Goal: Transaction & Acquisition: Purchase product/service

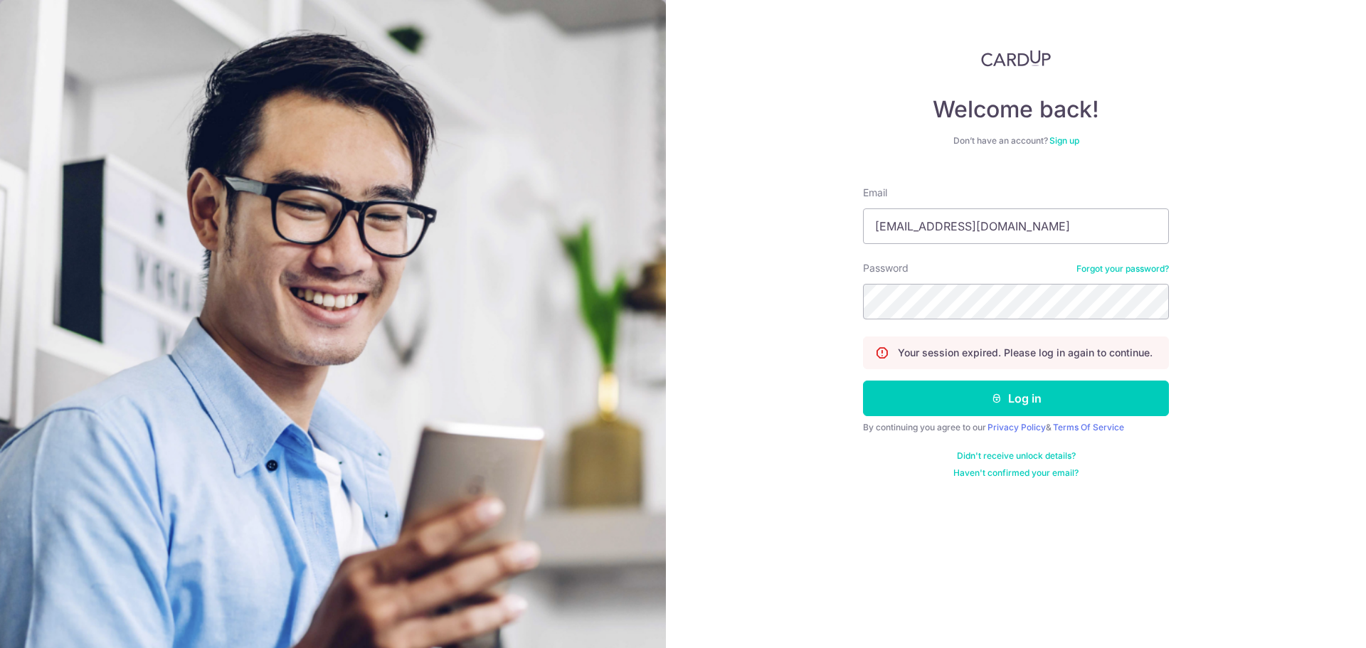
type input "[EMAIL_ADDRESS][DOMAIN_NAME]"
click at [863, 381] on button "Log in" at bounding box center [1016, 399] width 306 height 36
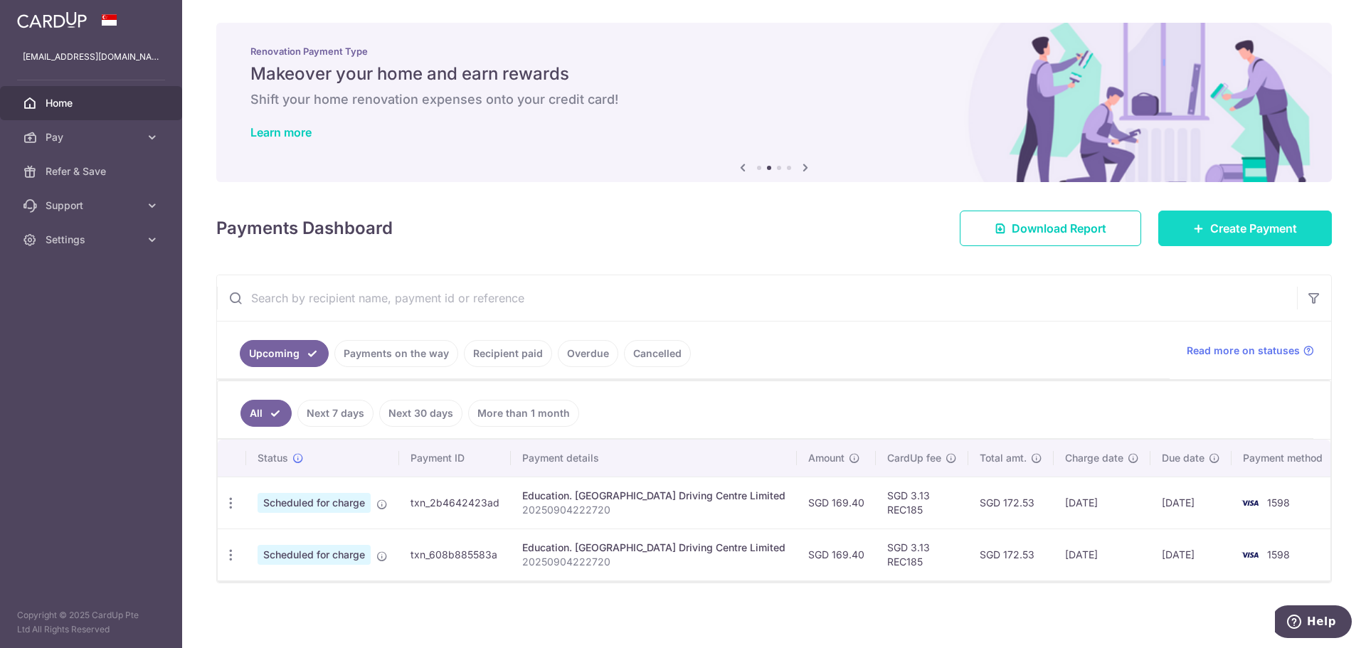
click at [1235, 231] on span "Create Payment" at bounding box center [1253, 228] width 87 height 17
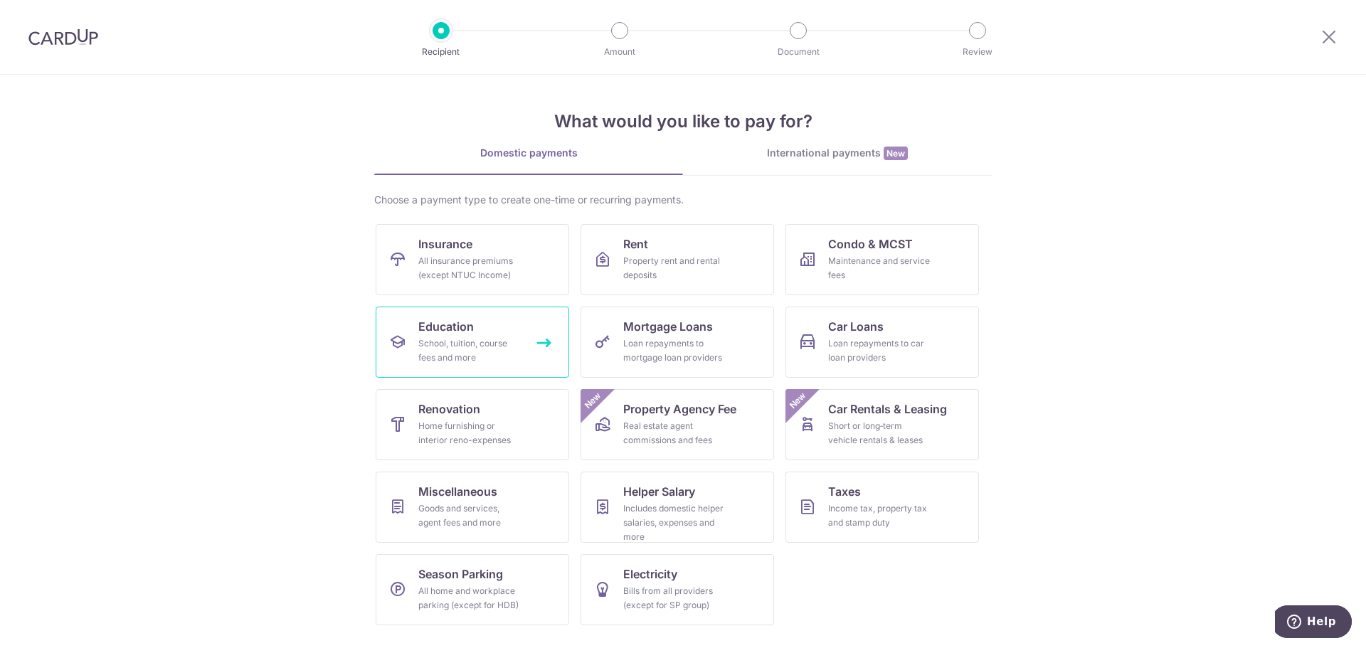
click at [500, 346] on div "School, tuition, course fees and more" at bounding box center [469, 351] width 102 height 28
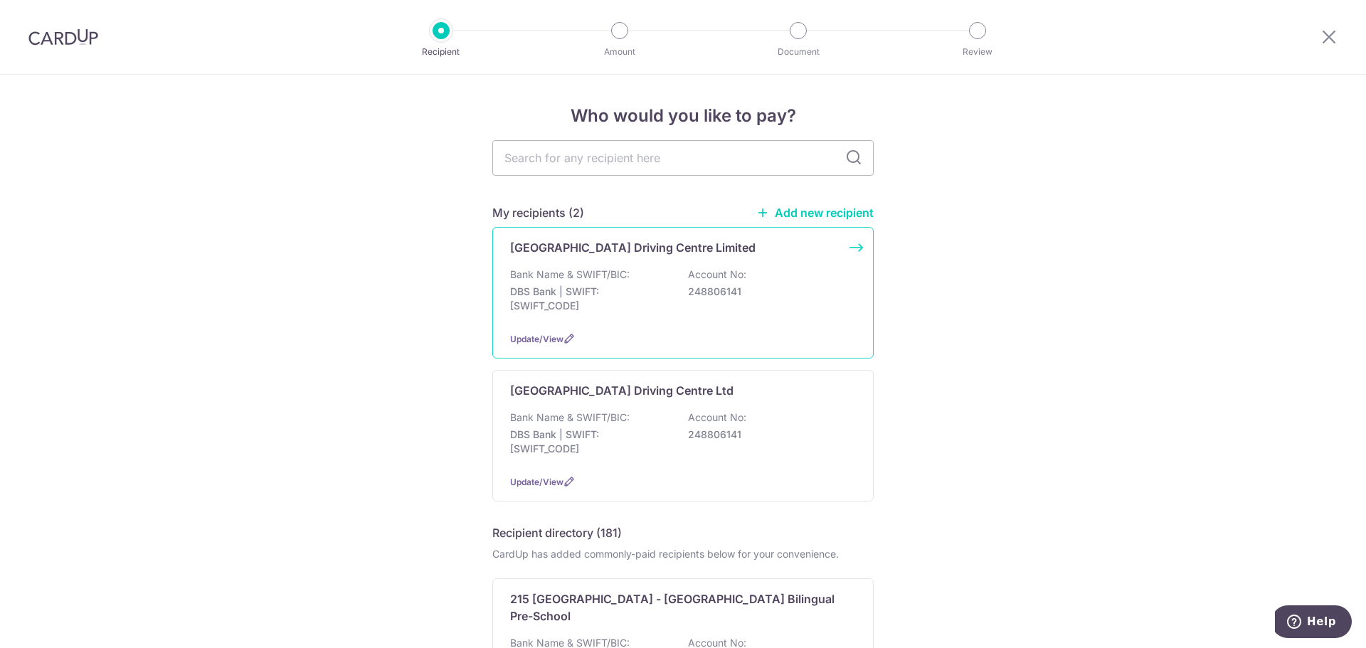
click at [671, 278] on div "Bank Name & SWIFT/BIC: DBS Bank | SWIFT: DBSSSGSGXXX Account No: 248806141" at bounding box center [683, 294] width 346 height 53
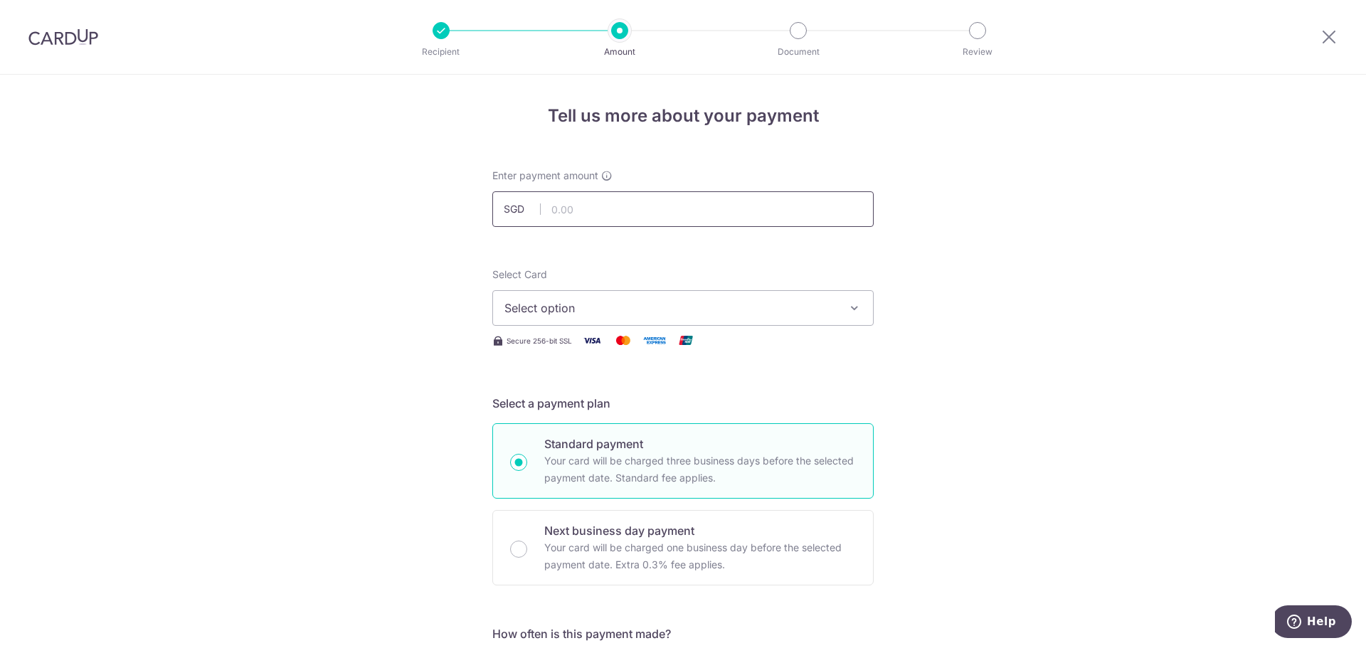
click at [645, 215] on input "text" at bounding box center [682, 209] width 381 height 36
drag, startPoint x: 0, startPoint y: 0, endPoint x: 452, endPoint y: 189, distance: 489.9
drag, startPoint x: 613, startPoint y: 211, endPoint x: 520, endPoint y: 209, distance: 92.5
click at [514, 208] on div "SGD 795.00 795.00" at bounding box center [682, 209] width 381 height 36
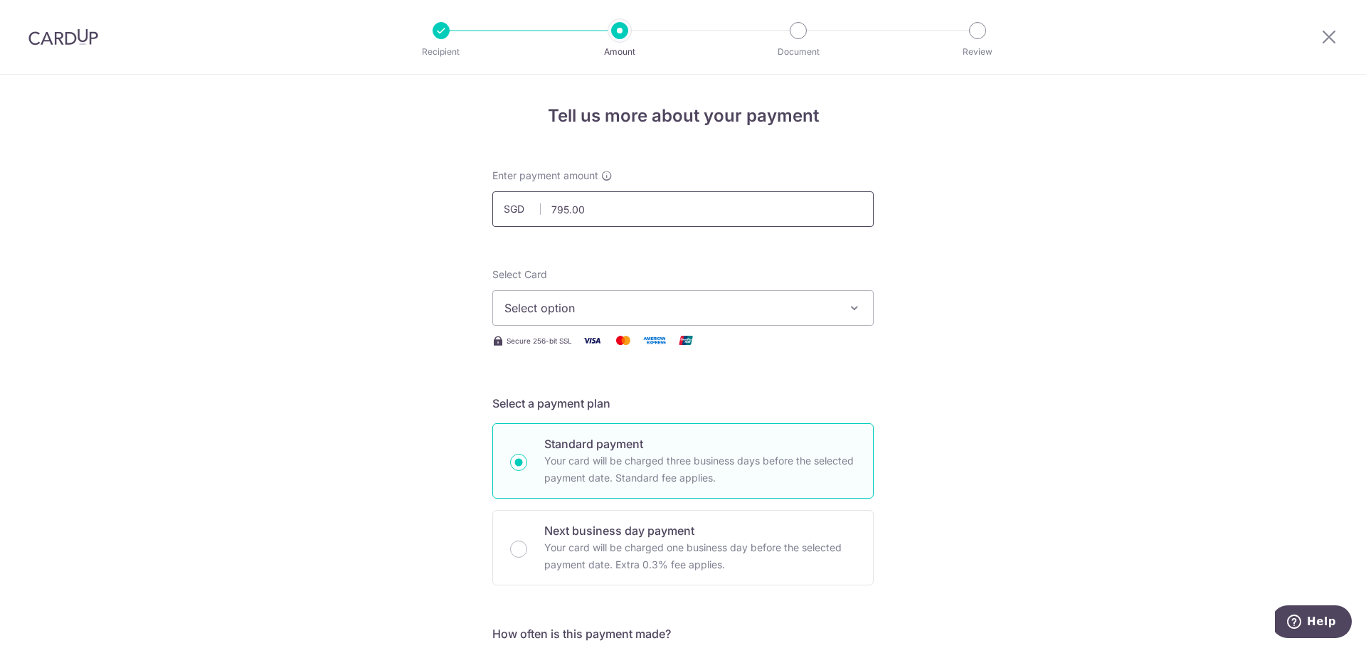
paste input "260.186548"
type input "260.18"
click at [572, 307] on span "Select option" at bounding box center [671, 308] width 332 height 17
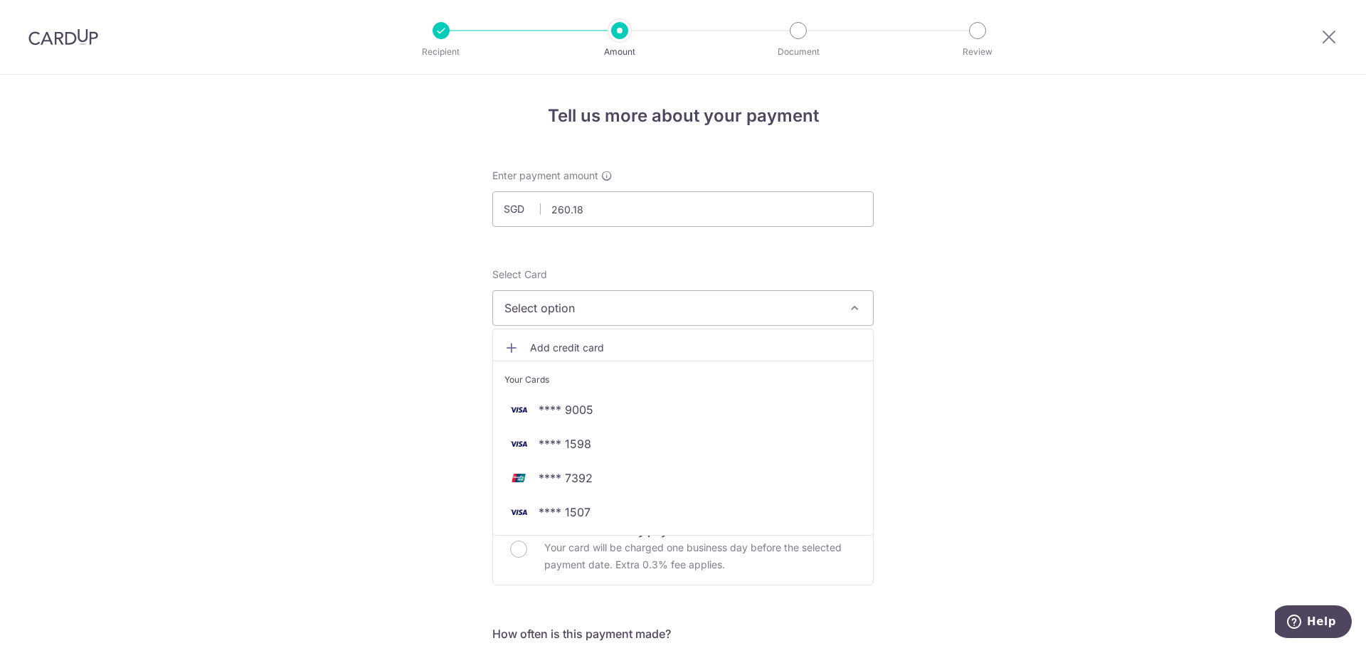
click at [596, 342] on span "Add credit card" at bounding box center [696, 348] width 332 height 14
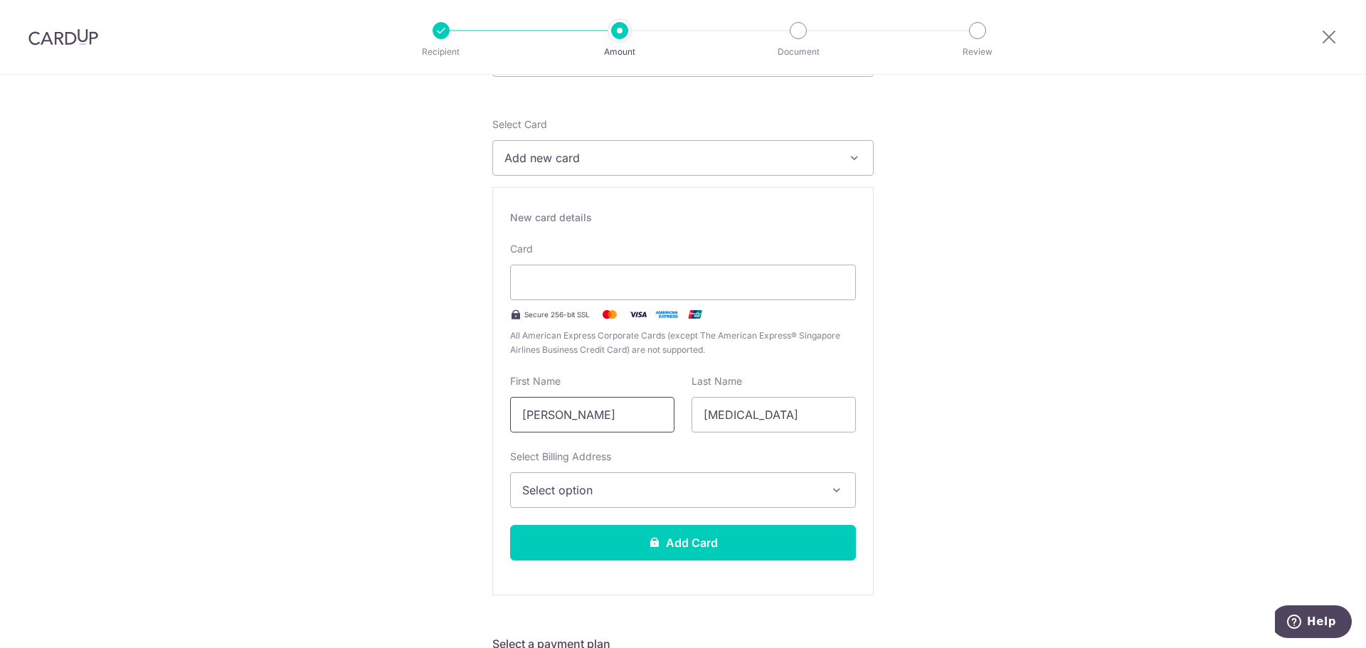
scroll to position [213, 0]
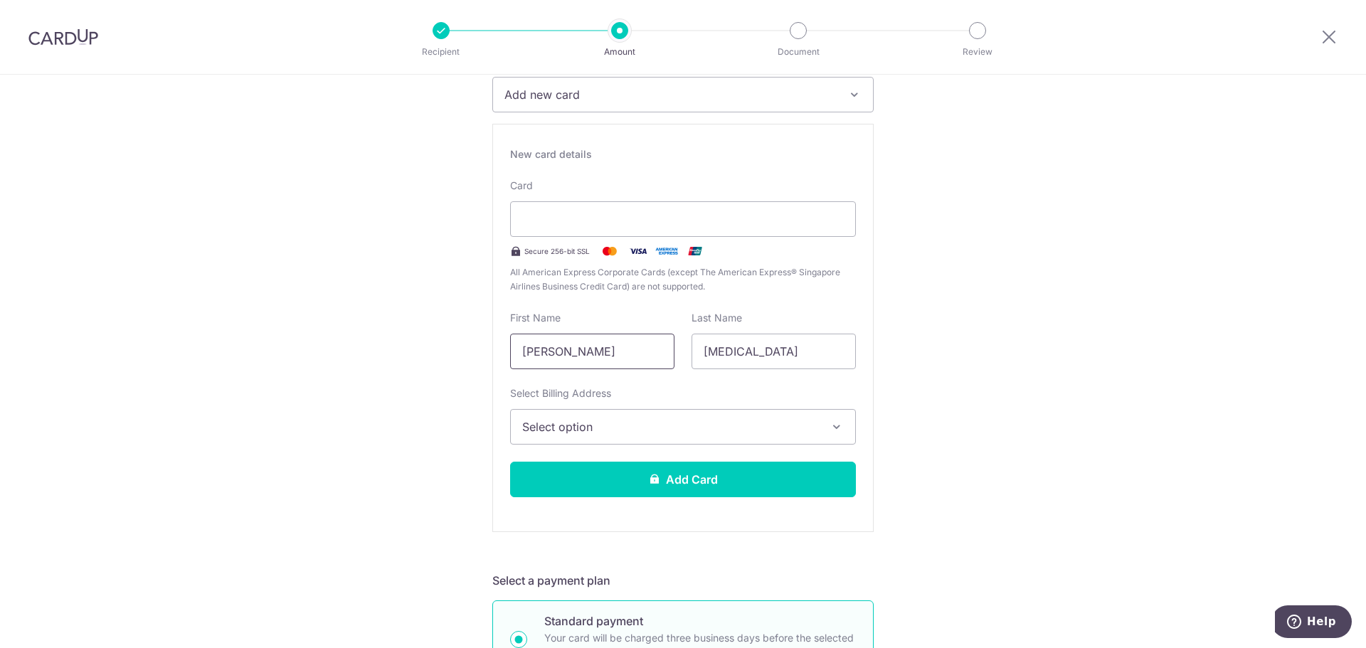
click at [569, 351] on input "[PERSON_NAME]" at bounding box center [592, 352] width 164 height 36
click at [592, 433] on span "Select option" at bounding box center [670, 426] width 296 height 17
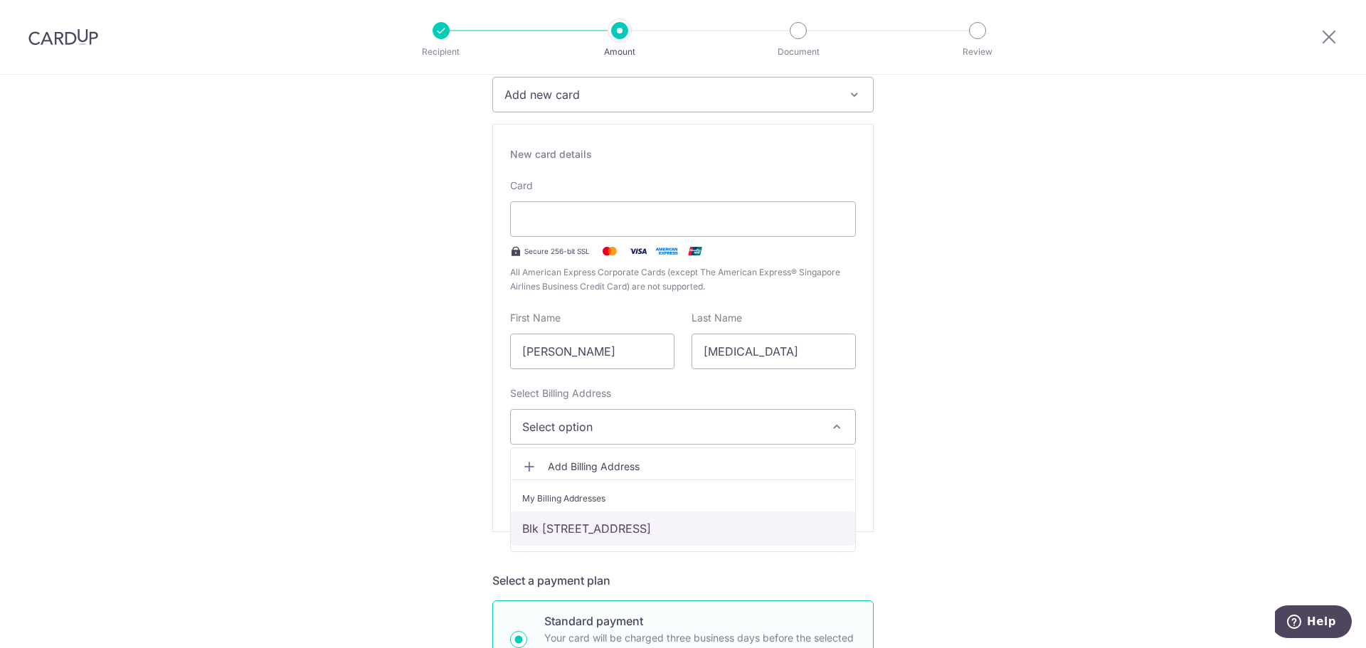
click at [599, 522] on link "Blk [STREET_ADDRESS]" at bounding box center [683, 529] width 344 height 34
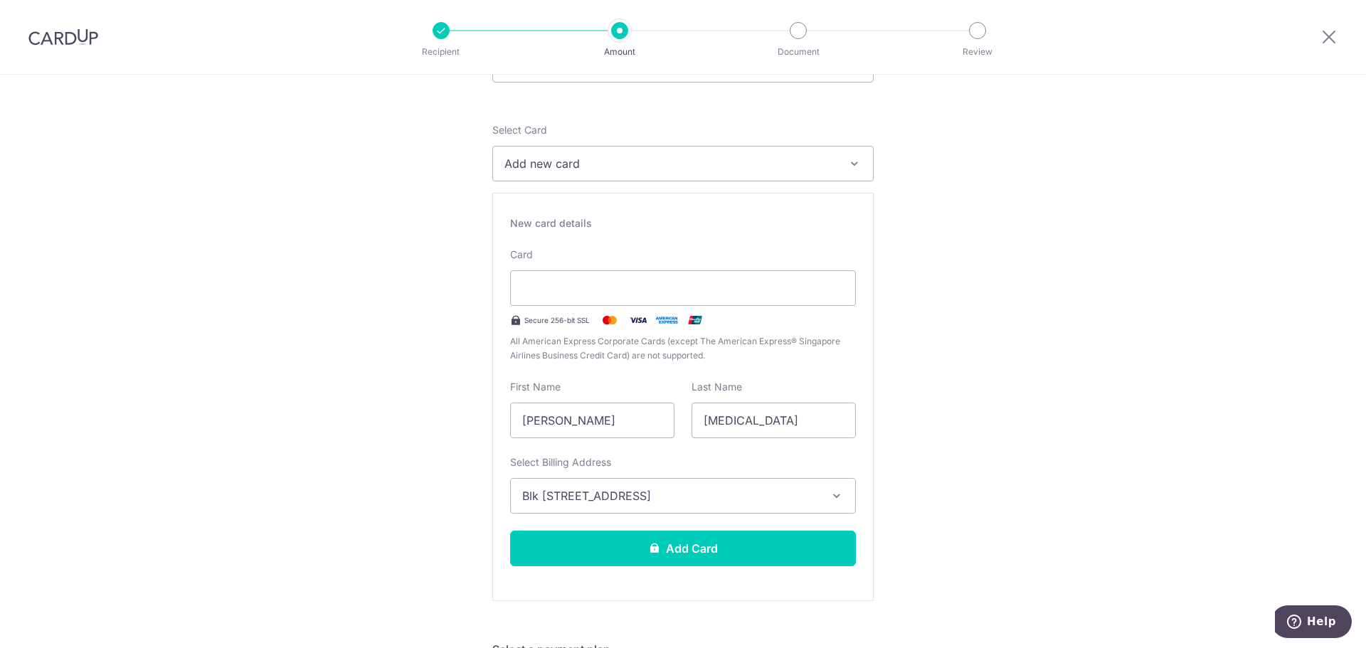
scroll to position [142, 0]
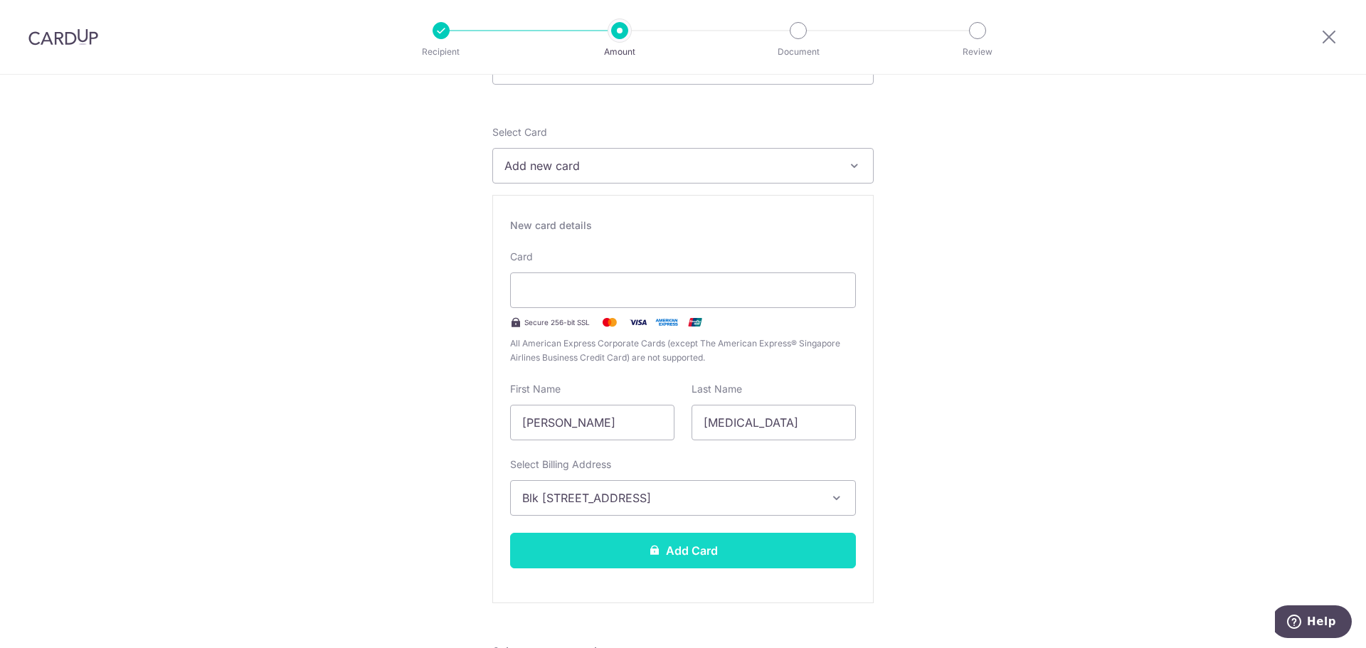
click at [754, 552] on button "Add Card" at bounding box center [683, 551] width 346 height 36
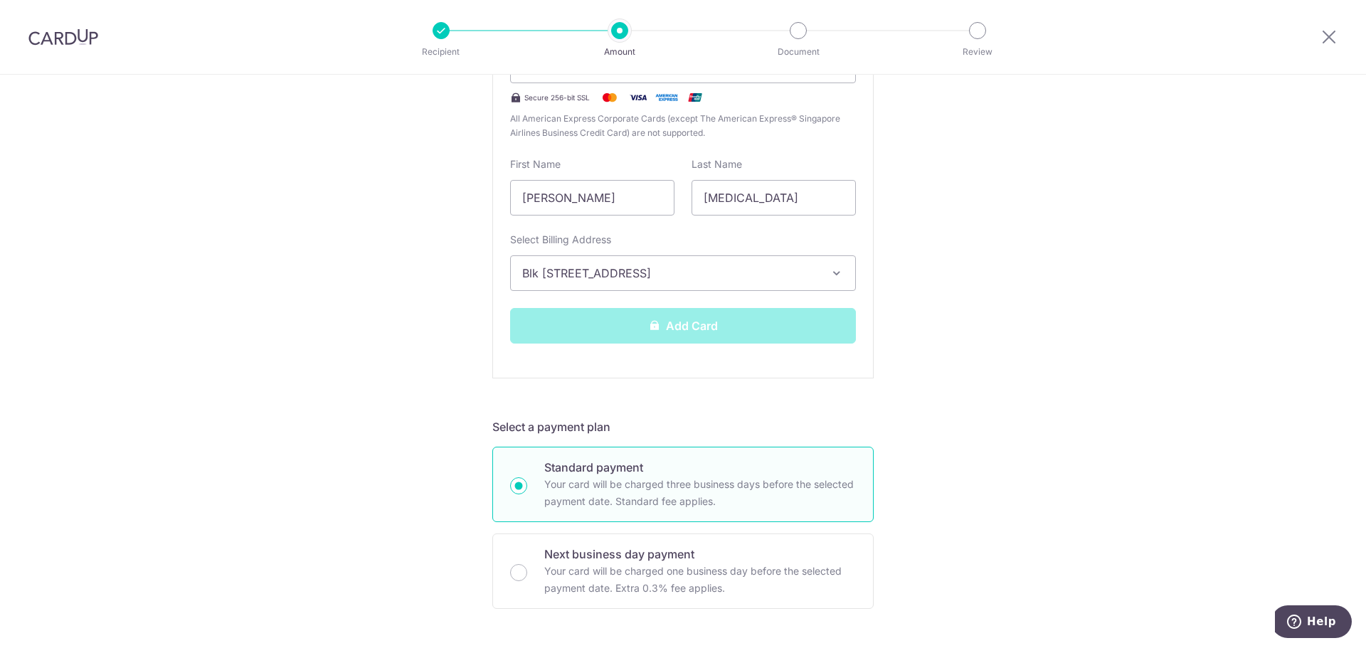
scroll to position [427, 0]
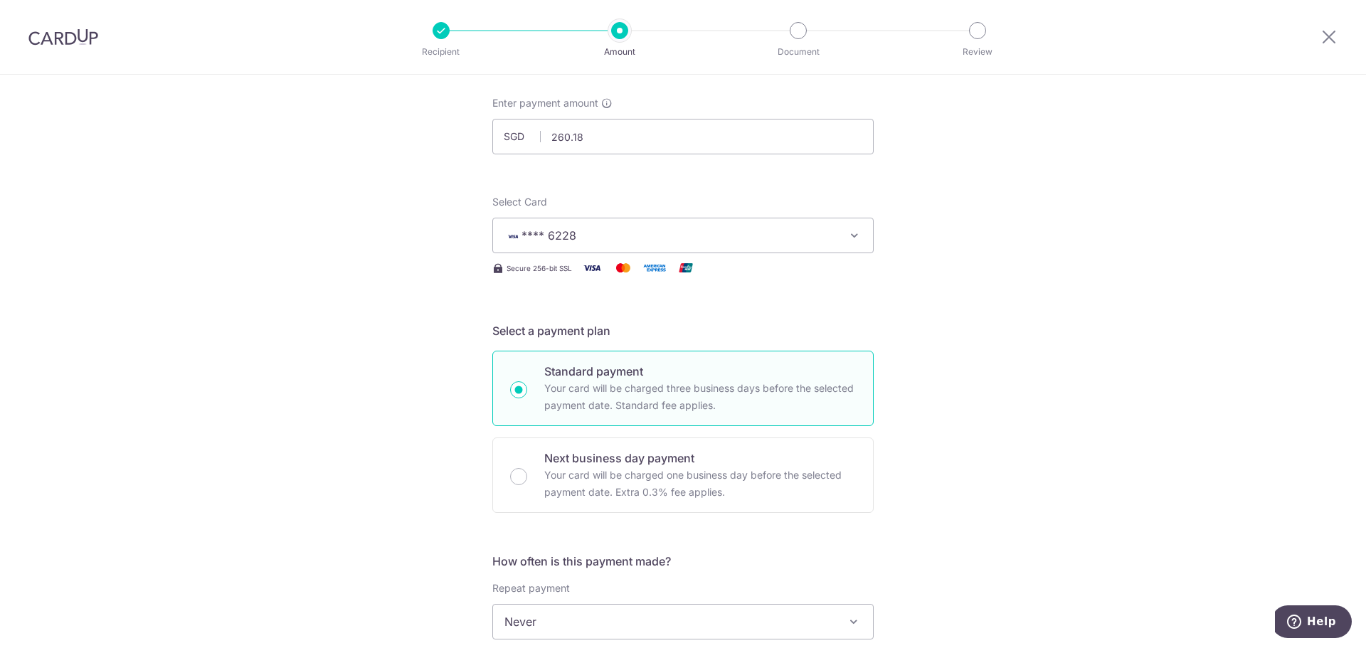
scroll to position [213, 0]
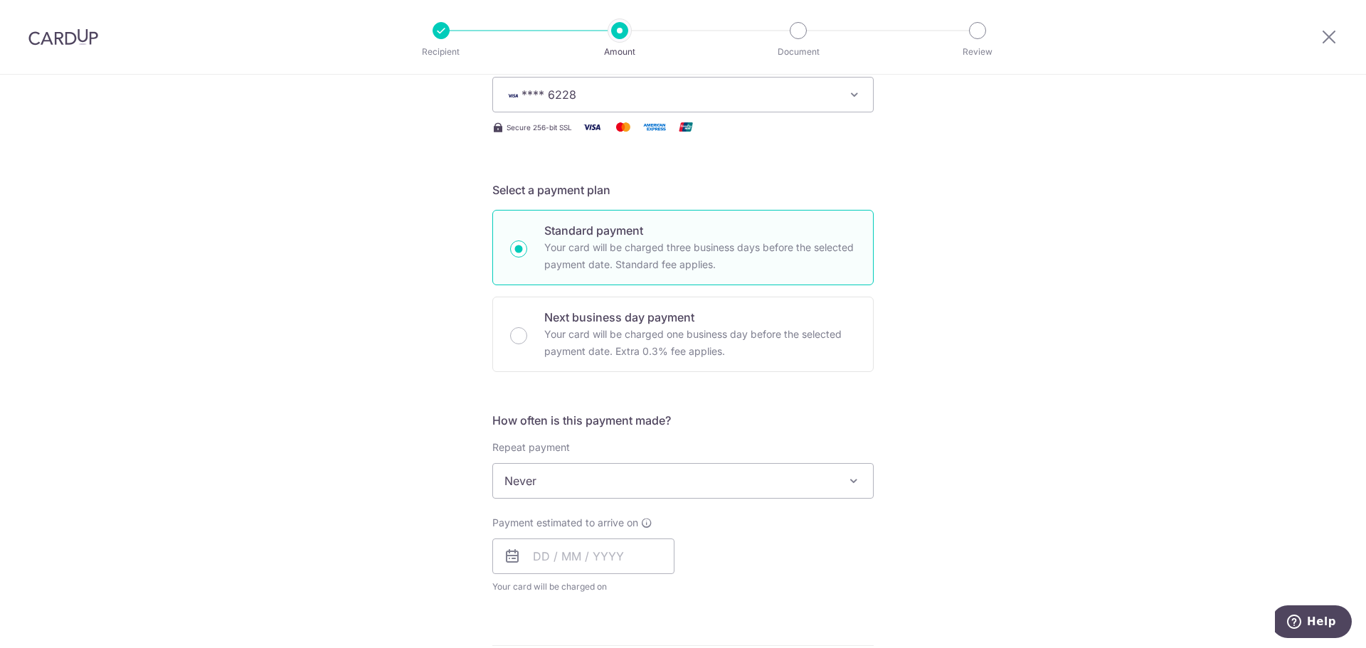
click at [702, 469] on span "Never" at bounding box center [683, 481] width 380 height 34
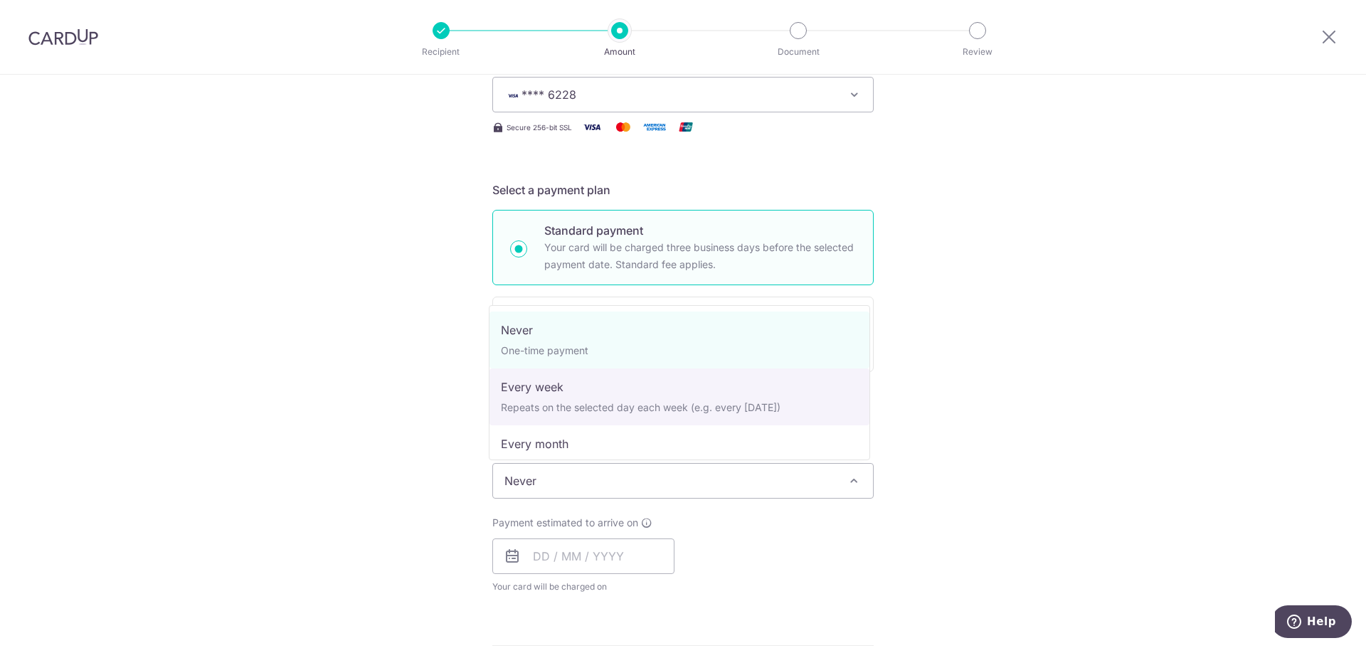
select select "2"
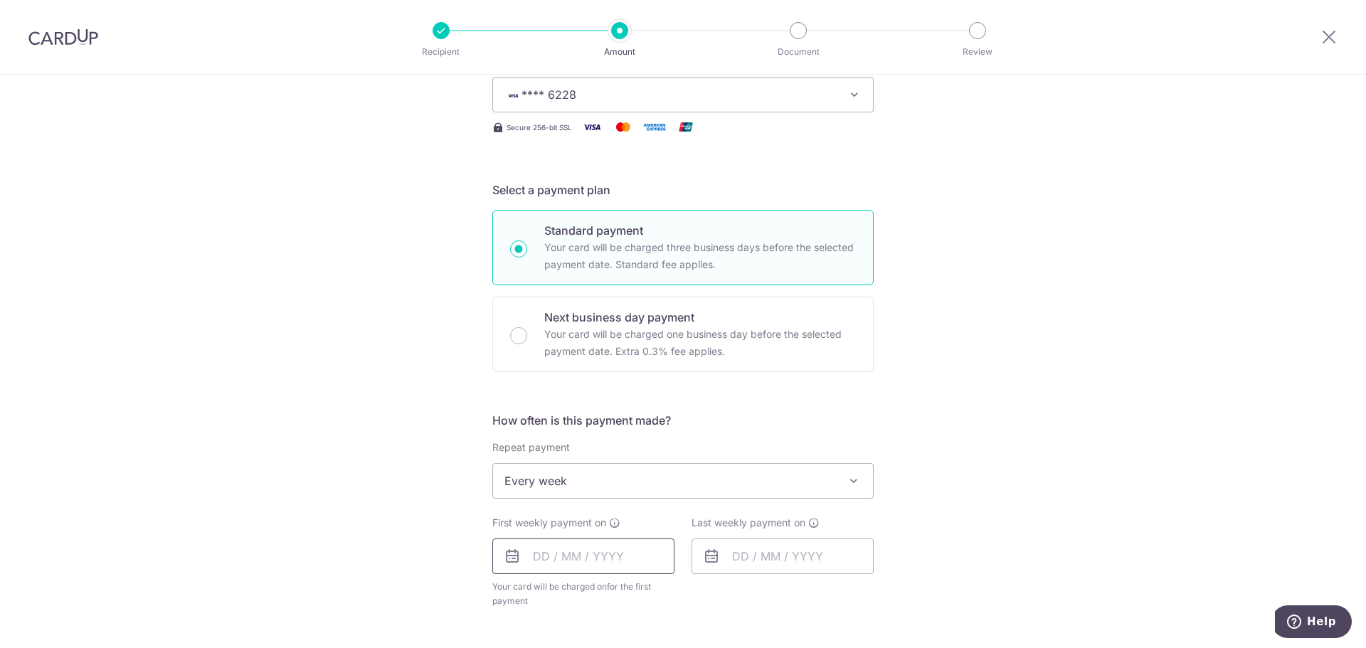
click at [555, 552] on input "text" at bounding box center [583, 557] width 182 height 36
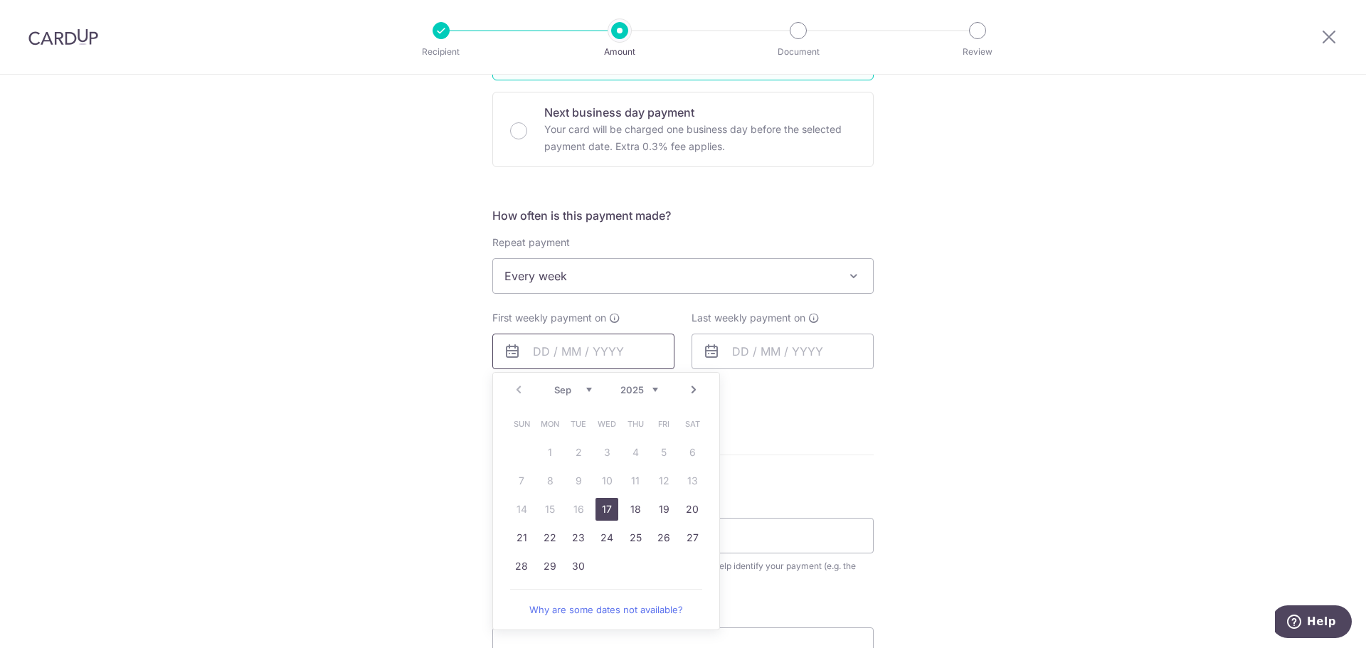
scroll to position [427, 0]
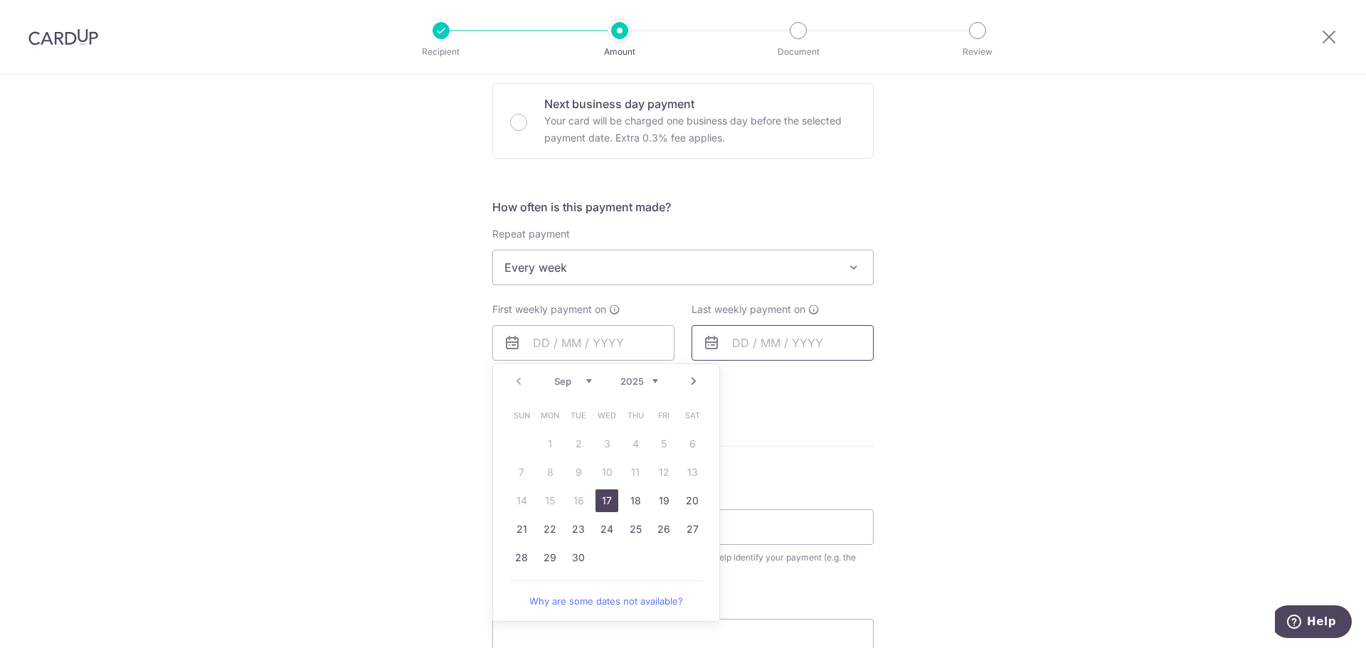
drag, startPoint x: 603, startPoint y: 505, endPoint x: 744, endPoint y: 340, distance: 216.6
click at [603, 505] on link "17" at bounding box center [607, 501] width 23 height 23
type input "17/09/2025"
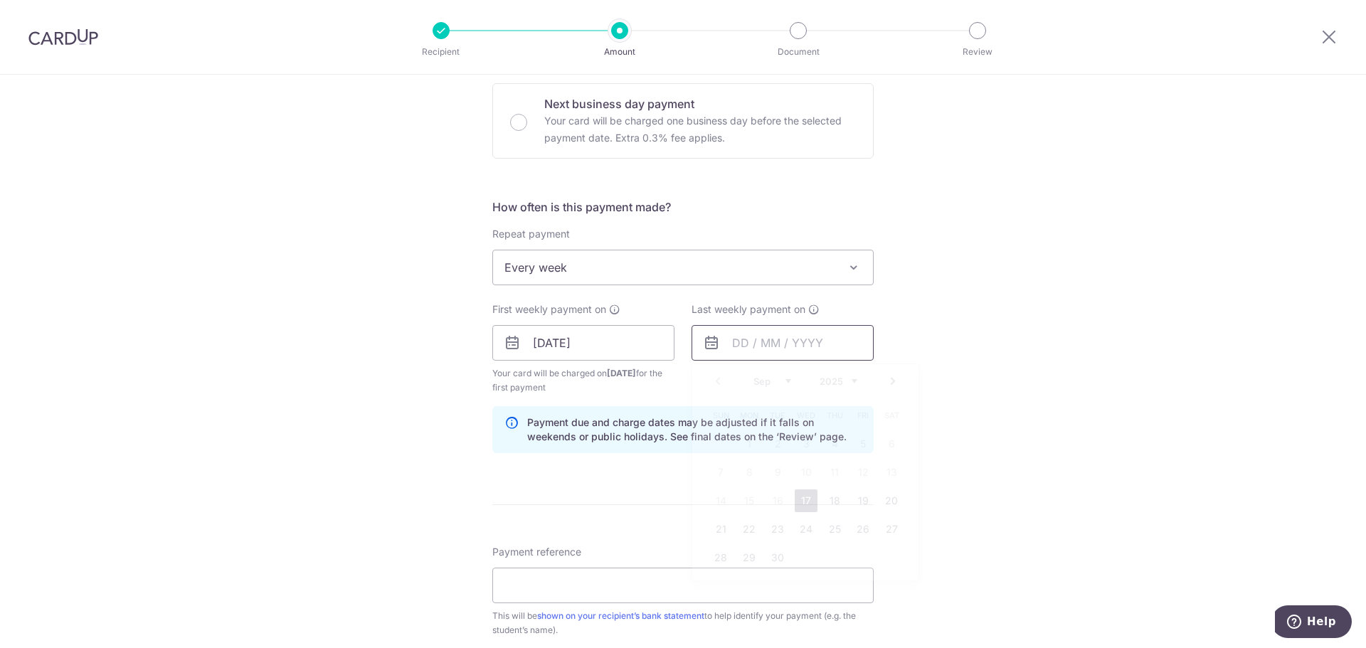
click at [746, 342] on input "text" at bounding box center [783, 343] width 182 height 36
click at [896, 384] on link "Next" at bounding box center [893, 381] width 17 height 17
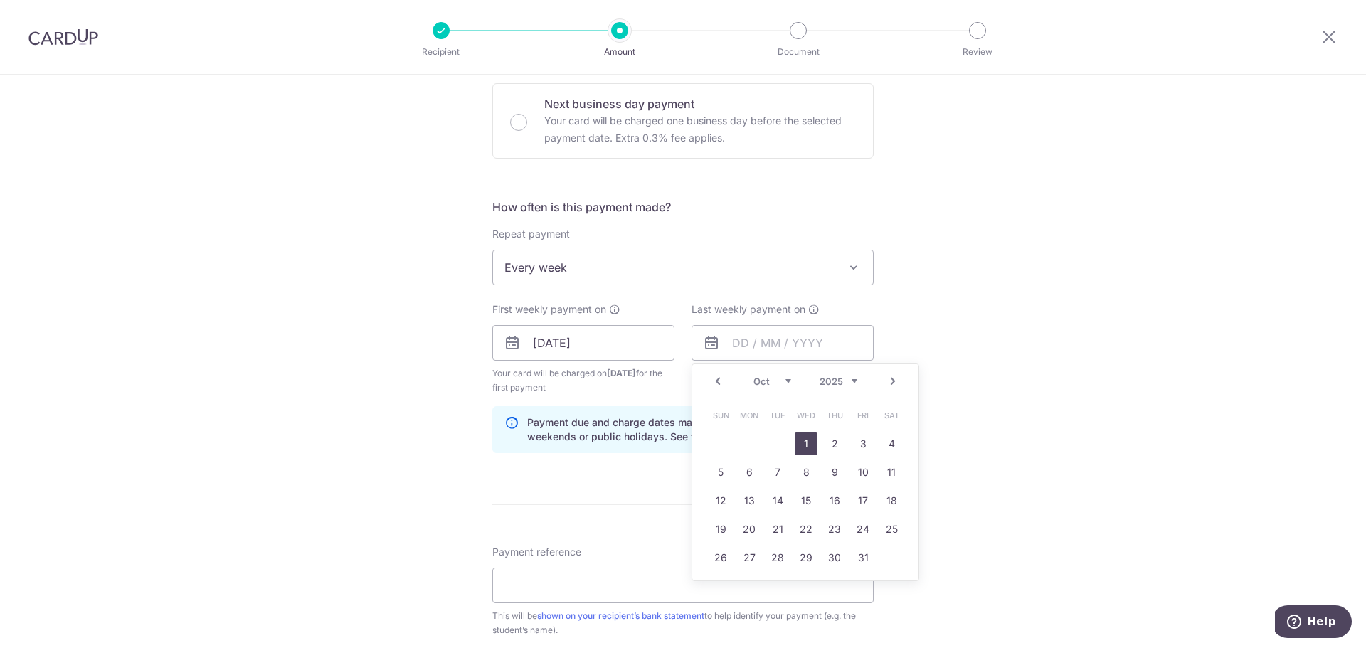
click at [809, 450] on link "1" at bounding box center [806, 444] width 23 height 23
type input "01/10/2025"
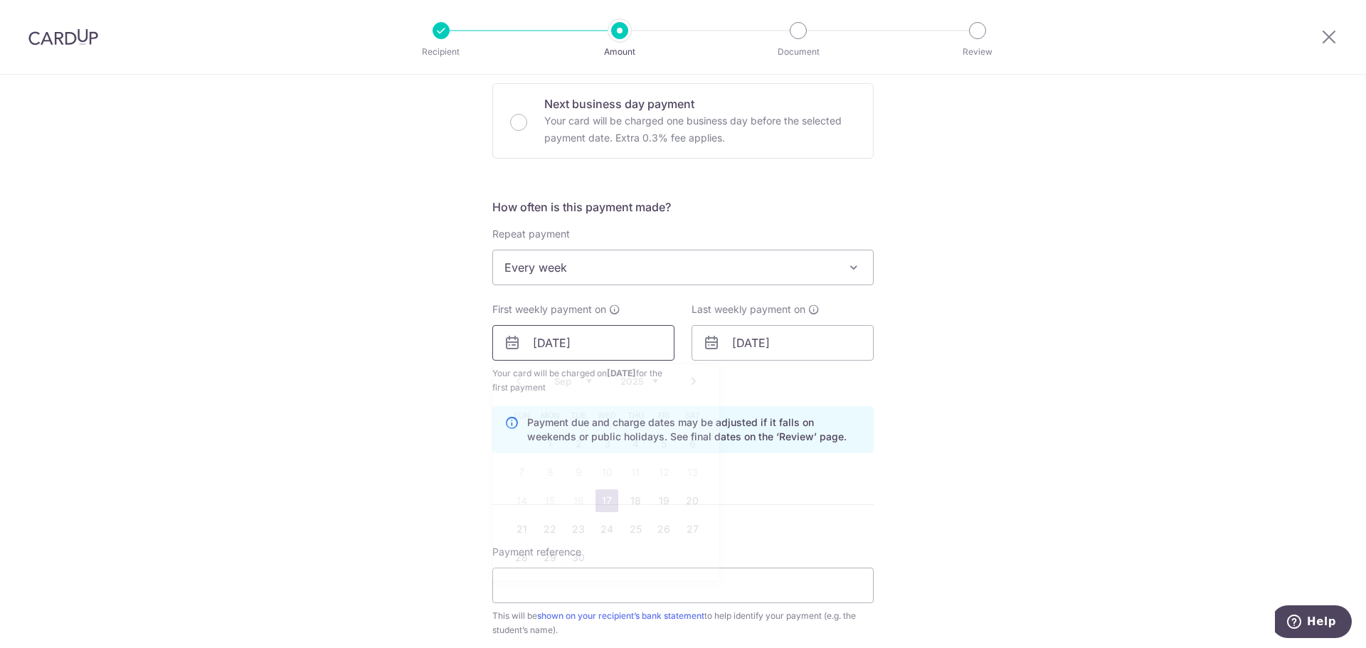
click at [654, 345] on input "[DATE]" at bounding box center [583, 343] width 182 height 36
click at [1051, 379] on div "Tell us more about your payment Enter payment amount SGD 260.18 260.18 Card add…" at bounding box center [683, 328] width 1366 height 1360
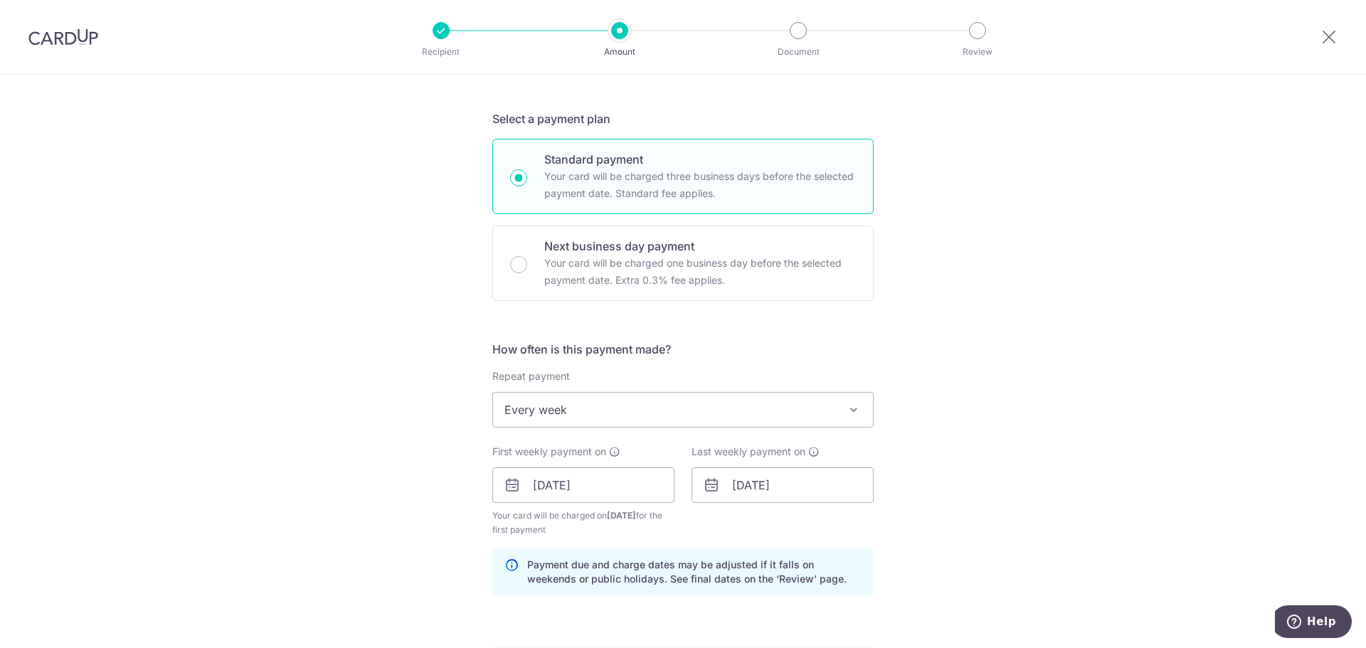
scroll to position [569, 0]
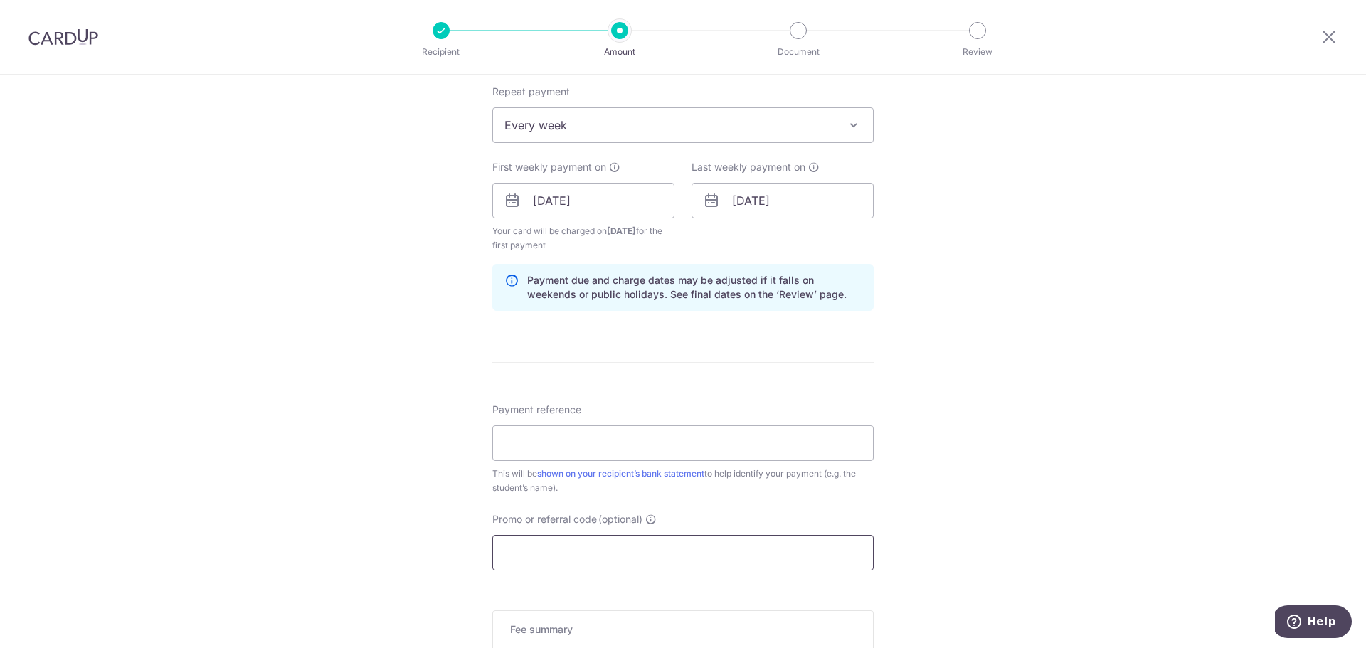
click at [566, 554] on input "Promo or referral code (optional)" at bounding box center [682, 553] width 381 height 36
paste input "REC185"
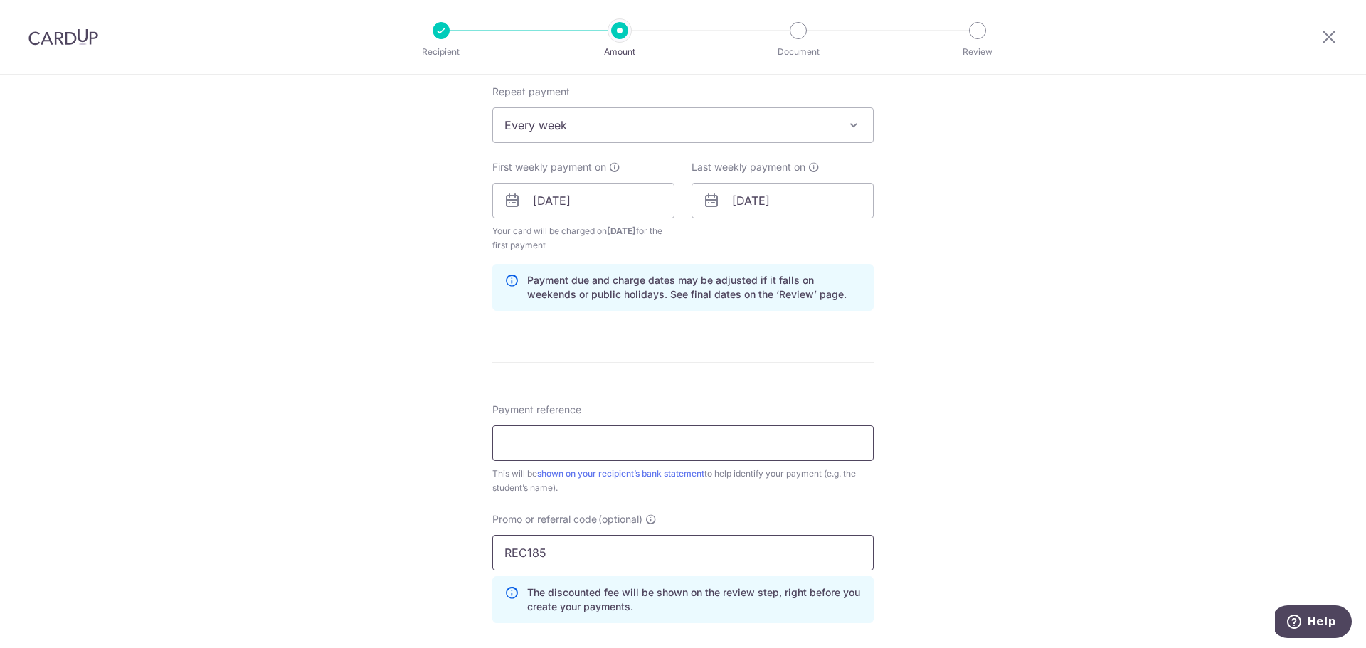
type input "REC185"
click at [593, 447] on input "Payment reference" at bounding box center [682, 444] width 381 height 36
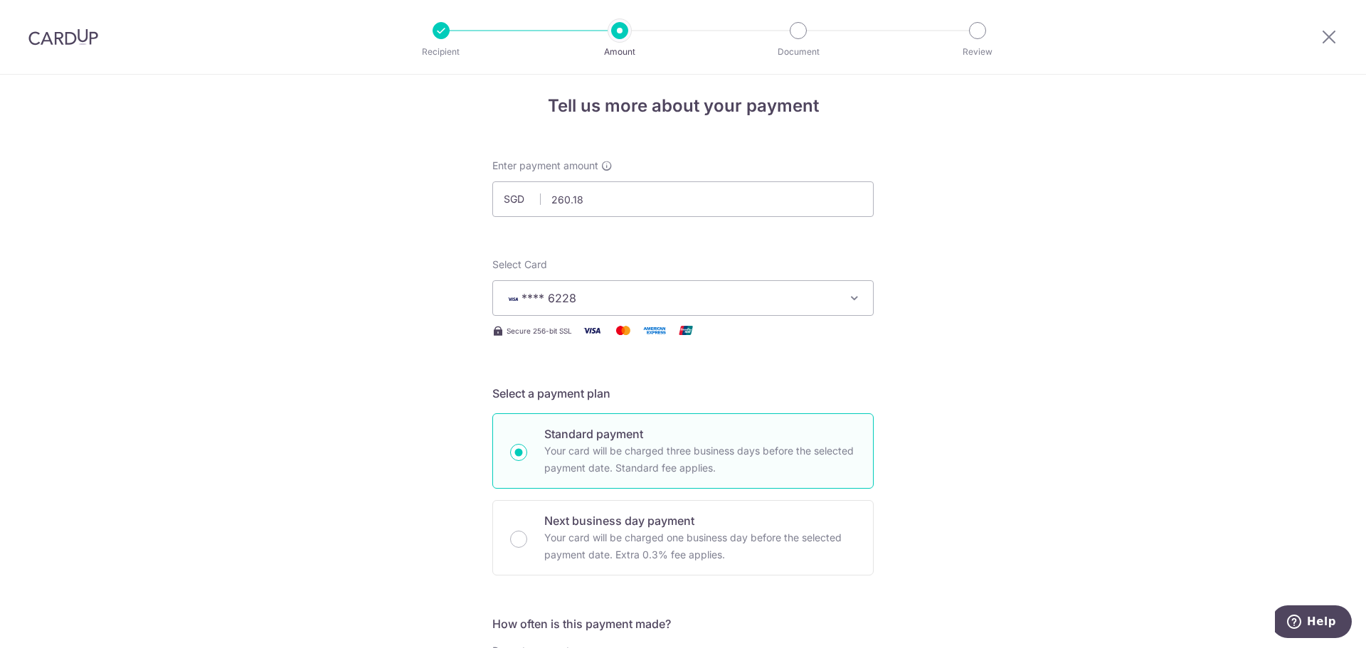
scroll to position [0, 0]
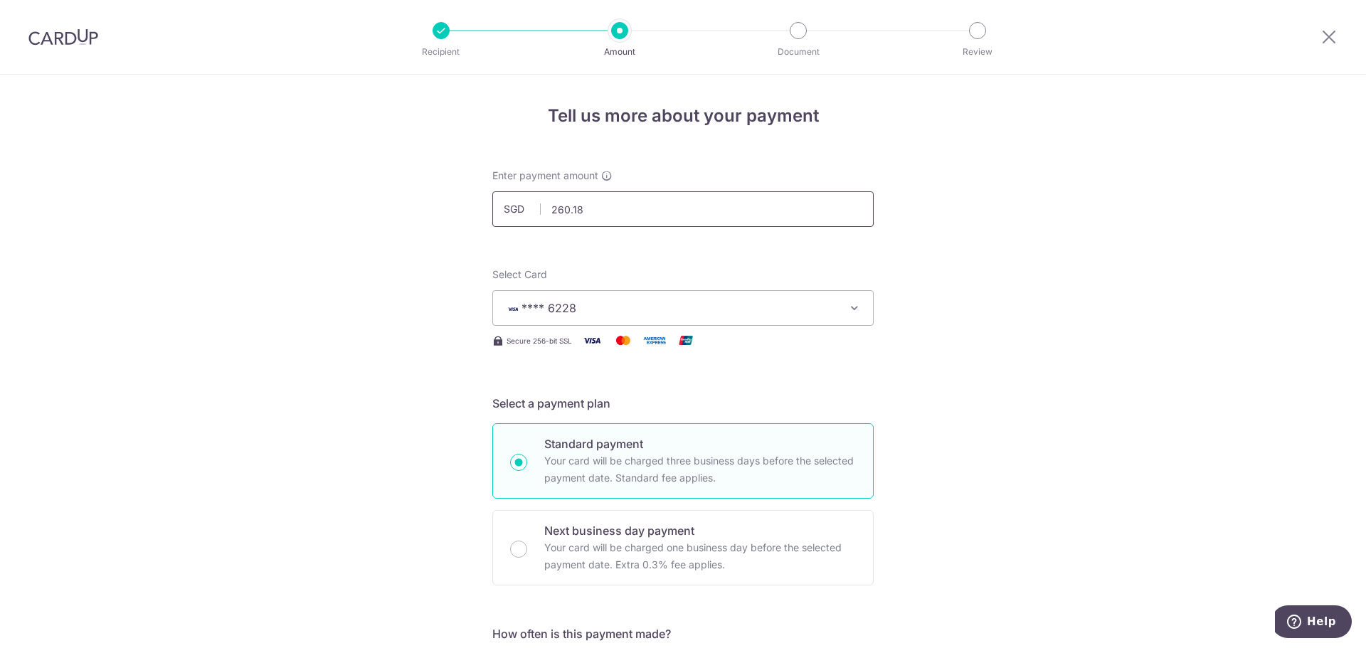
click at [591, 205] on input "260.18" at bounding box center [682, 209] width 381 height 36
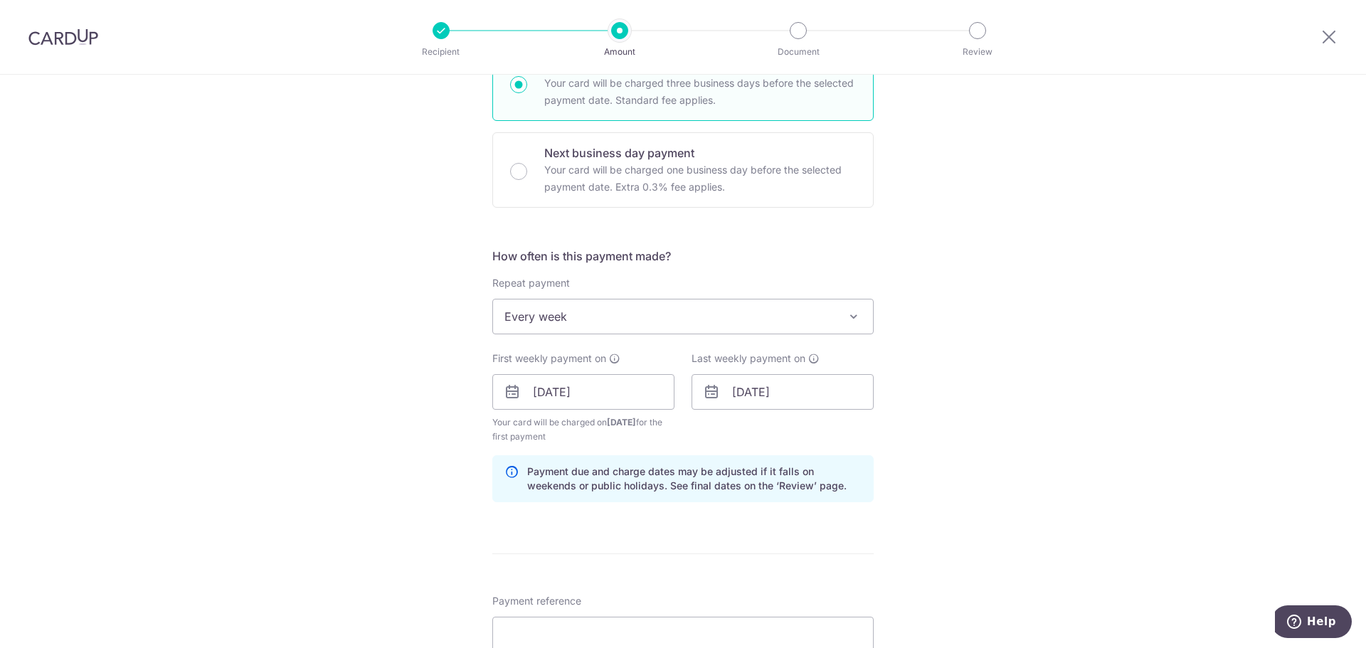
scroll to position [640, 0]
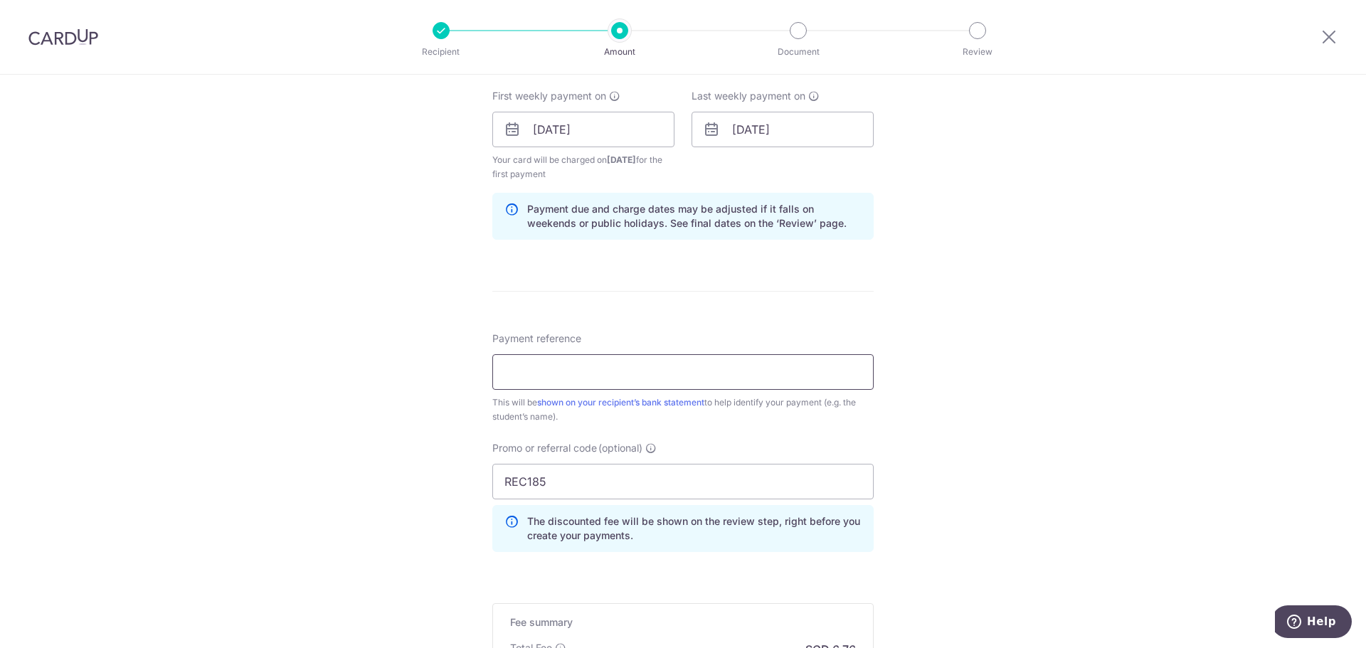
drag, startPoint x: 633, startPoint y: 378, endPoint x: 621, endPoint y: 366, distance: 17.1
click at [633, 378] on input "Payment reference" at bounding box center [682, 372] width 381 height 36
paste input "20250913034942"
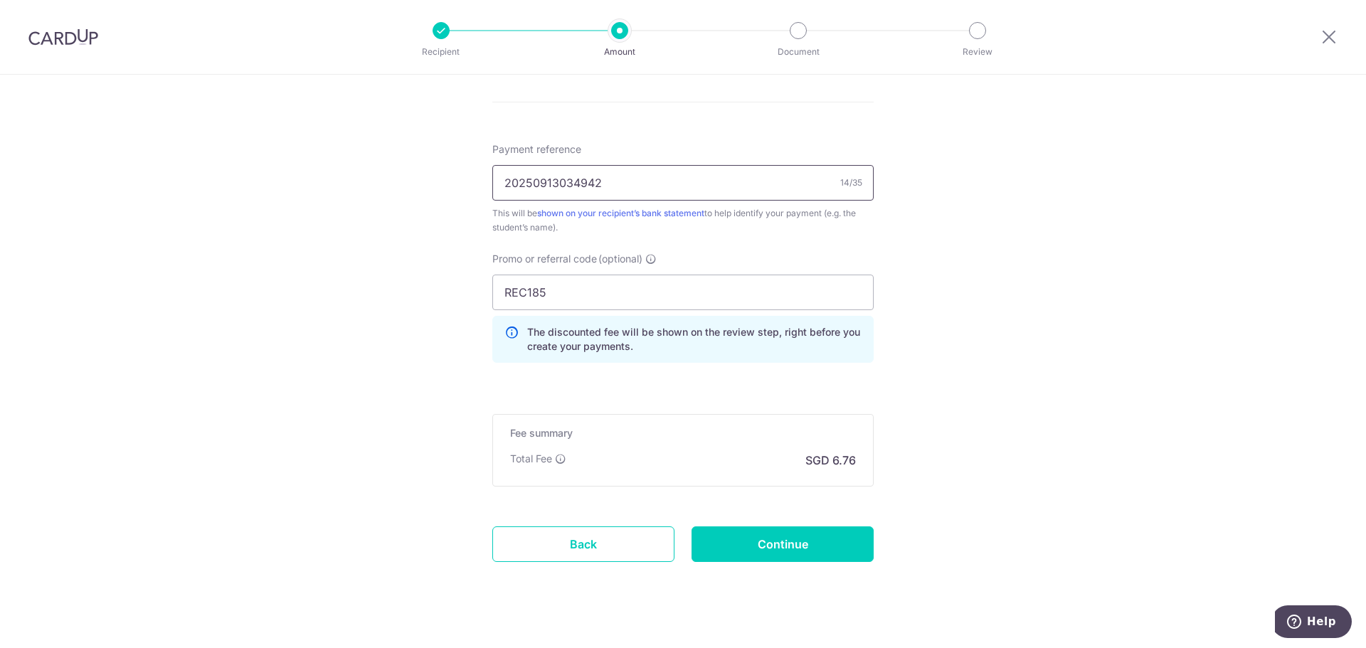
scroll to position [850, 0]
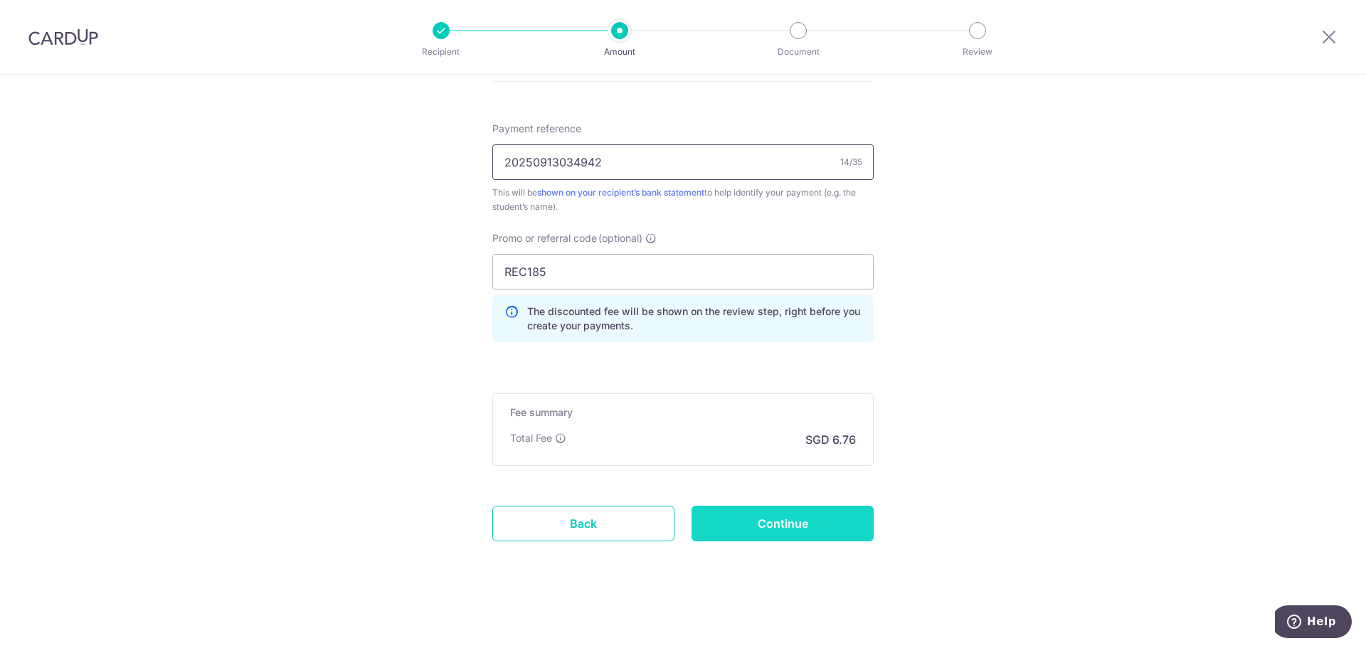
type input "20250913034942"
click at [764, 526] on input "Continue" at bounding box center [783, 524] width 182 height 36
type input "Create Schedule"
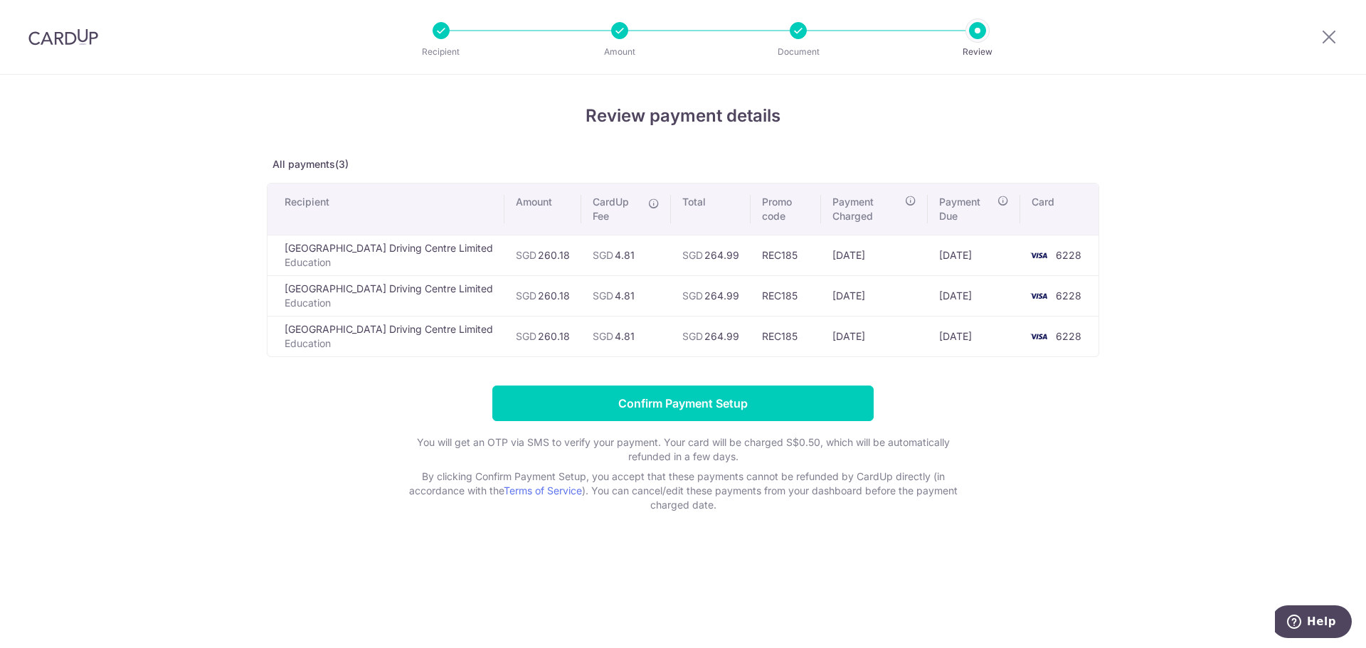
drag, startPoint x: 526, startPoint y: 239, endPoint x: 493, endPoint y: 239, distance: 32.7
click at [505, 239] on td "SGD 260.18" at bounding box center [543, 255] width 77 height 41
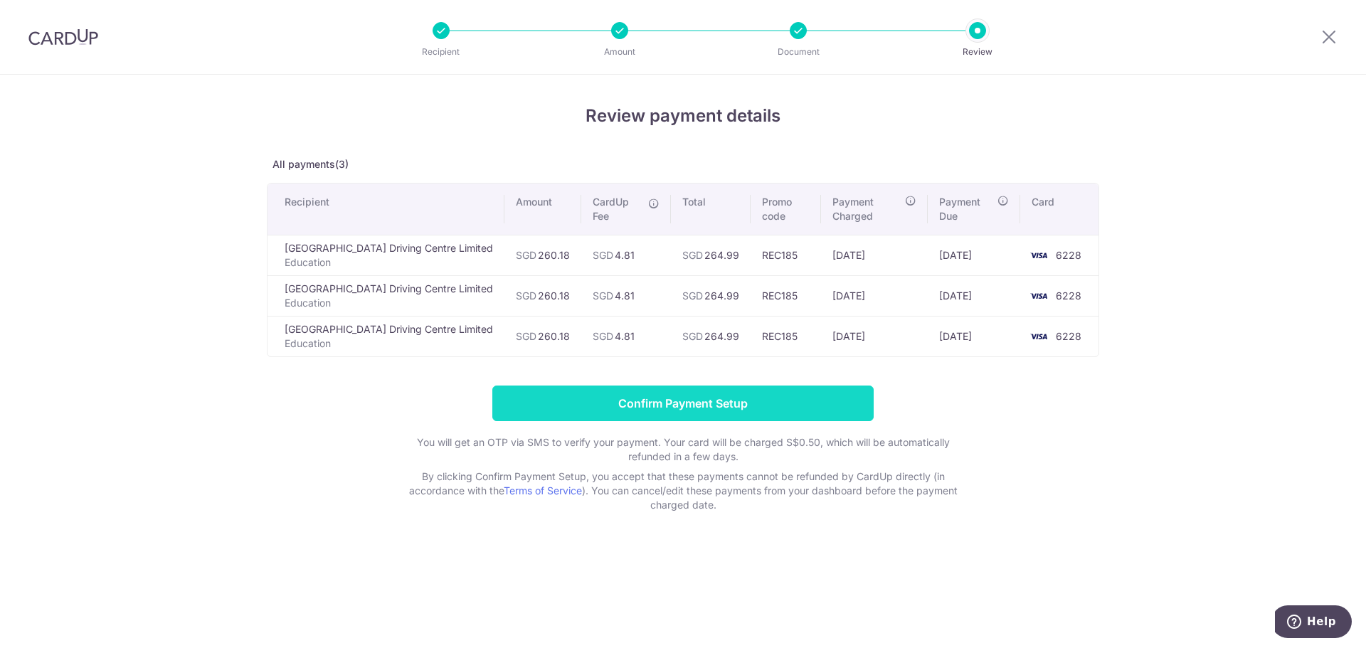
copy td "260.18"
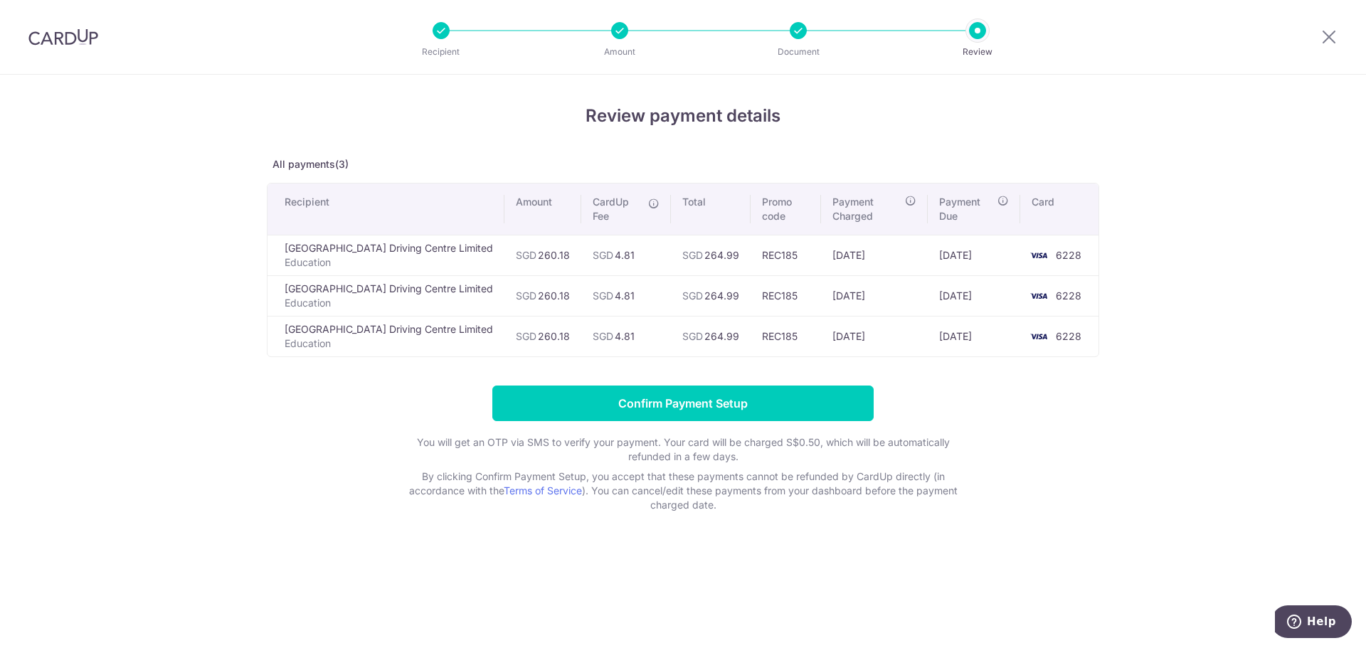
click at [1339, 32] on div at bounding box center [1329, 37] width 74 height 74
click at [1337, 28] on icon at bounding box center [1329, 37] width 17 height 18
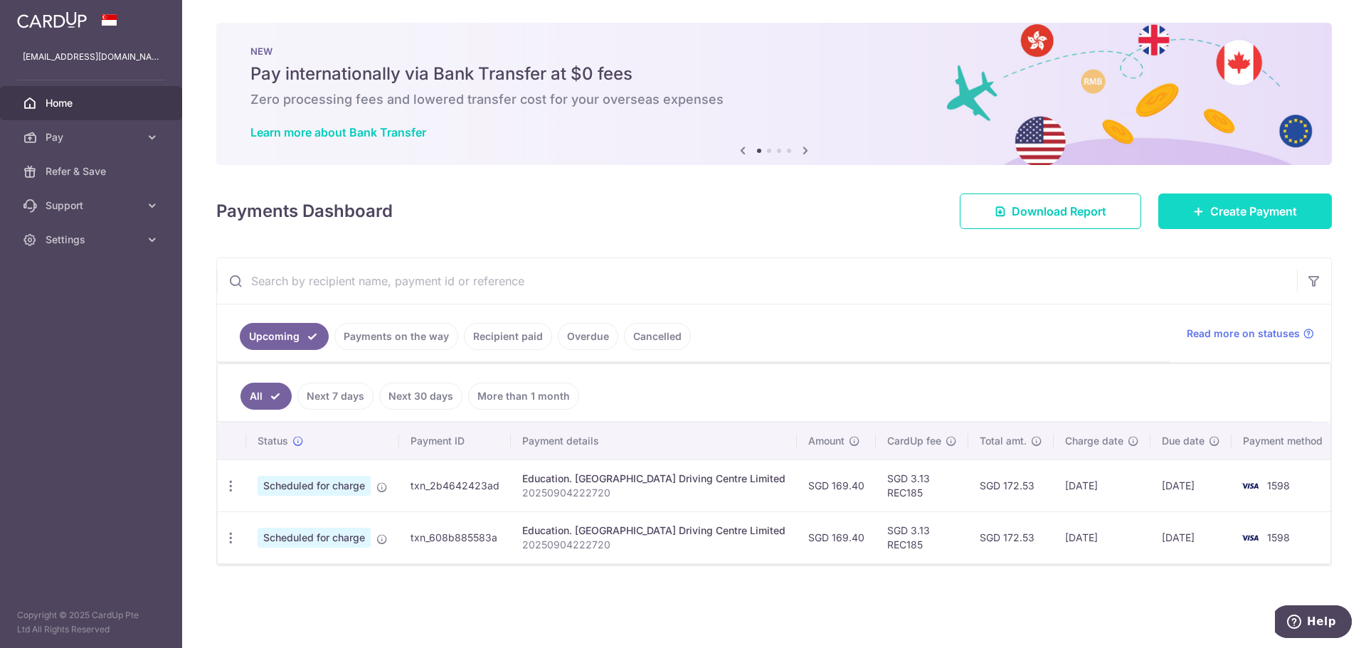
click at [1276, 204] on span "Create Payment" at bounding box center [1253, 211] width 87 height 17
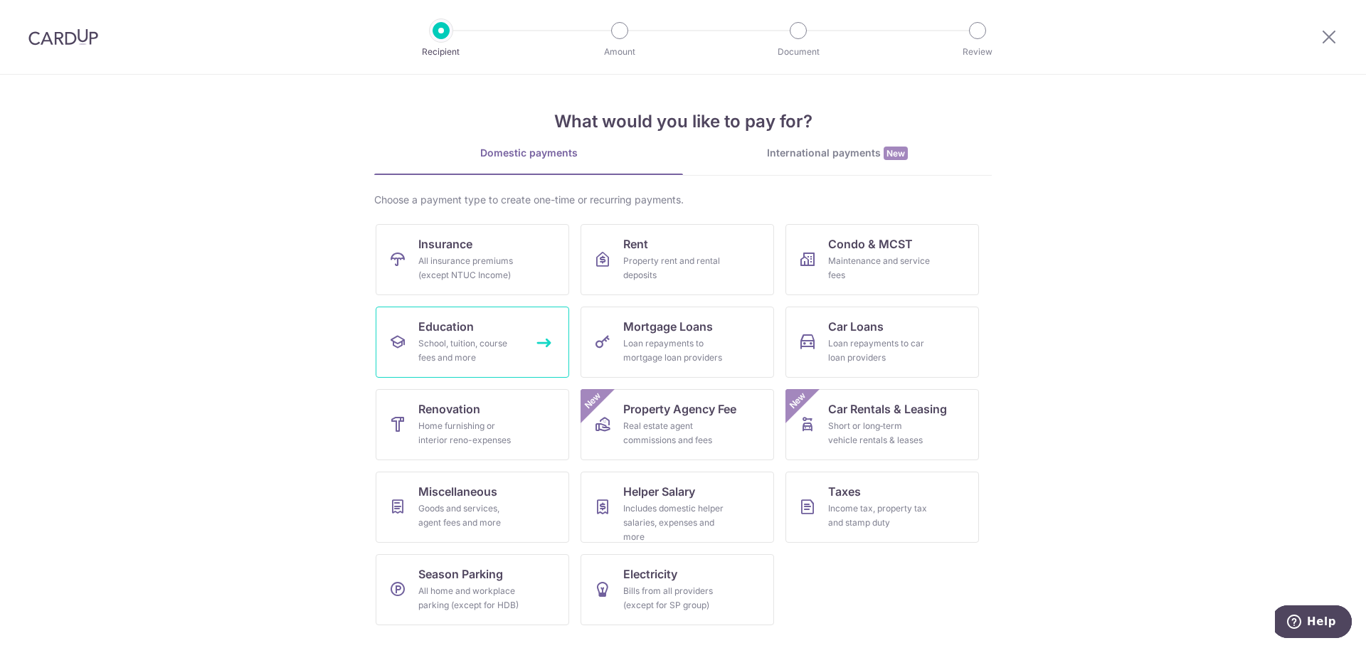
click at [451, 348] on div "School, tuition, course fees and more" at bounding box center [469, 351] width 102 height 28
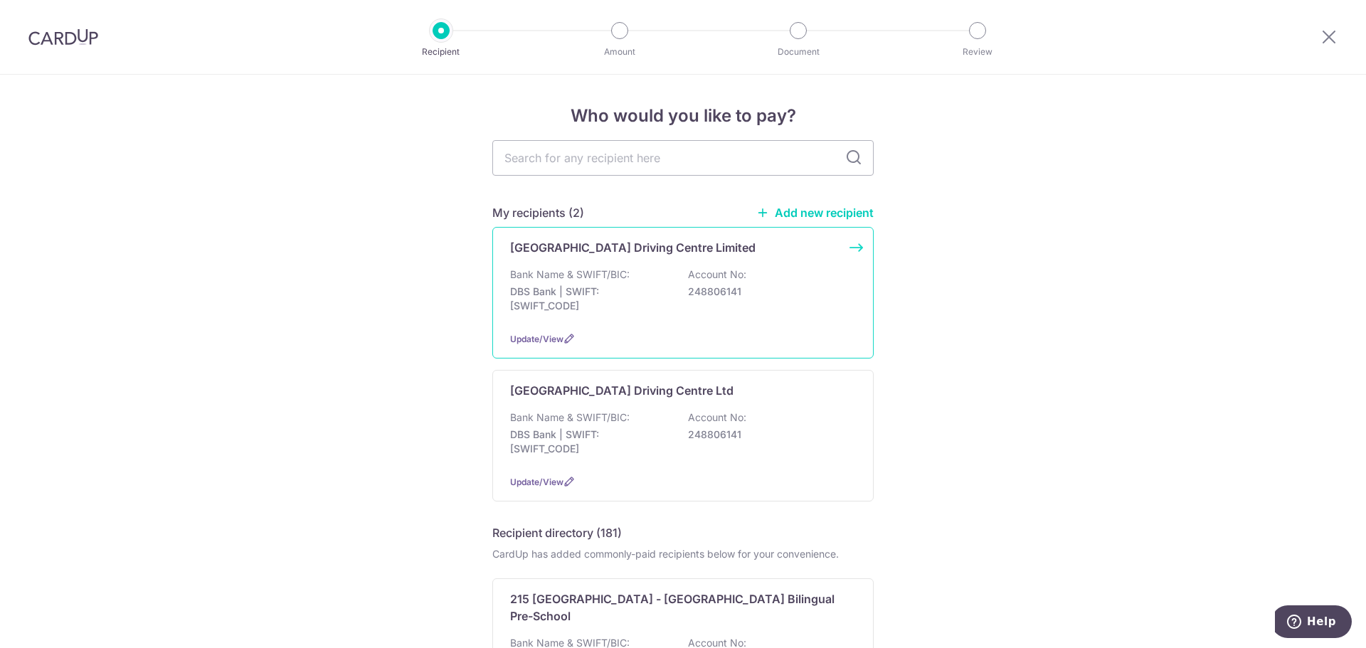
click at [584, 273] on p "Bank Name & SWIFT/BIC:" at bounding box center [570, 275] width 120 height 14
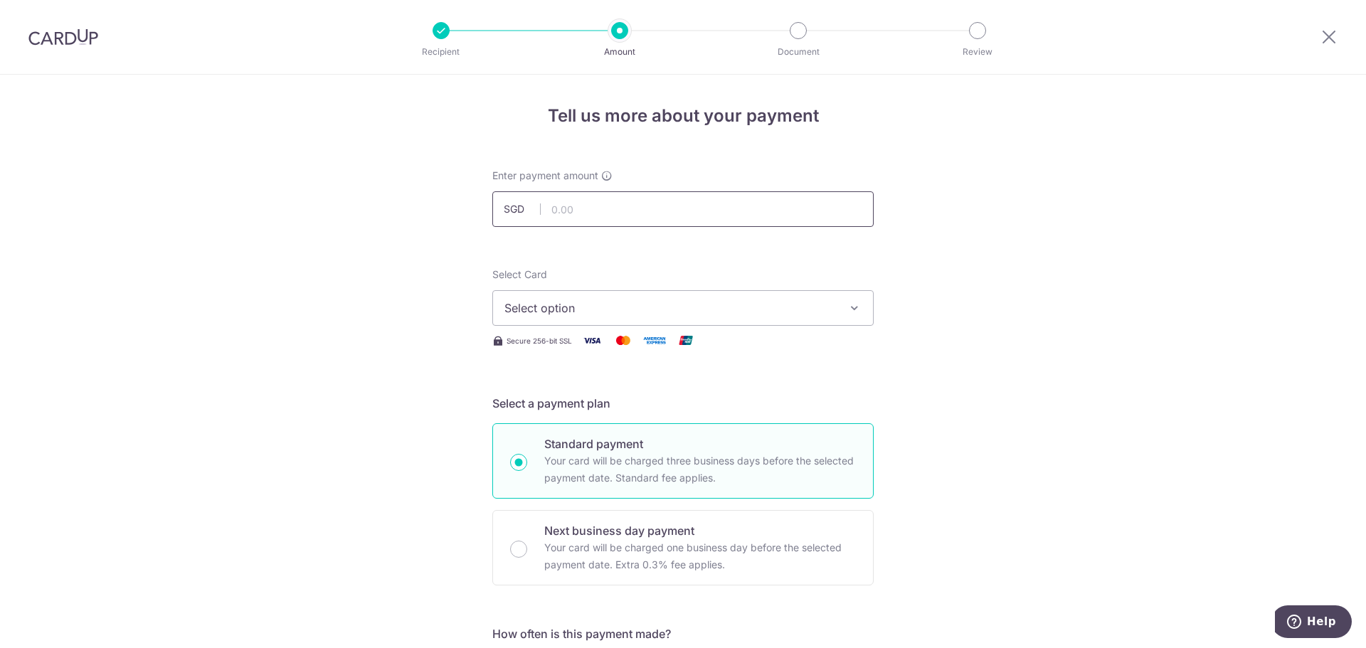
click at [593, 207] on input "text" at bounding box center [682, 209] width 381 height 36
paste input "260.18"
type input "260.19"
click at [627, 297] on button "Select option" at bounding box center [682, 308] width 381 height 36
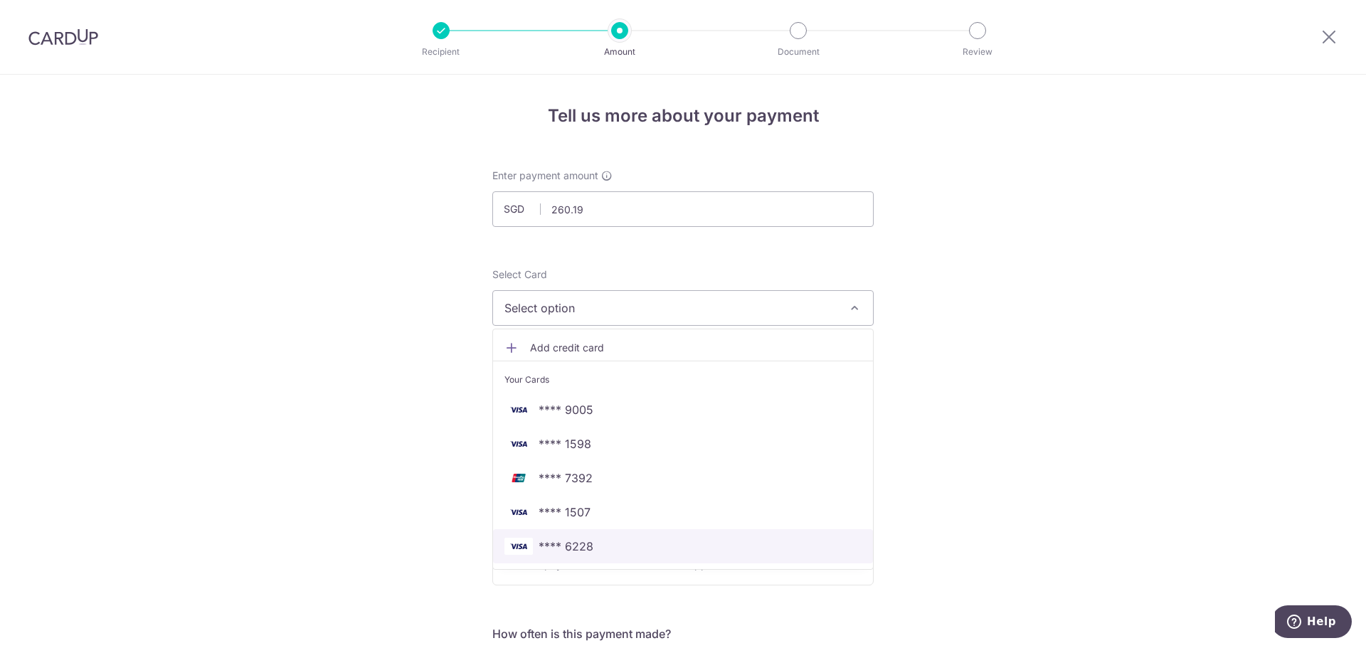
click at [623, 552] on span "**** 6228" at bounding box center [683, 546] width 357 height 17
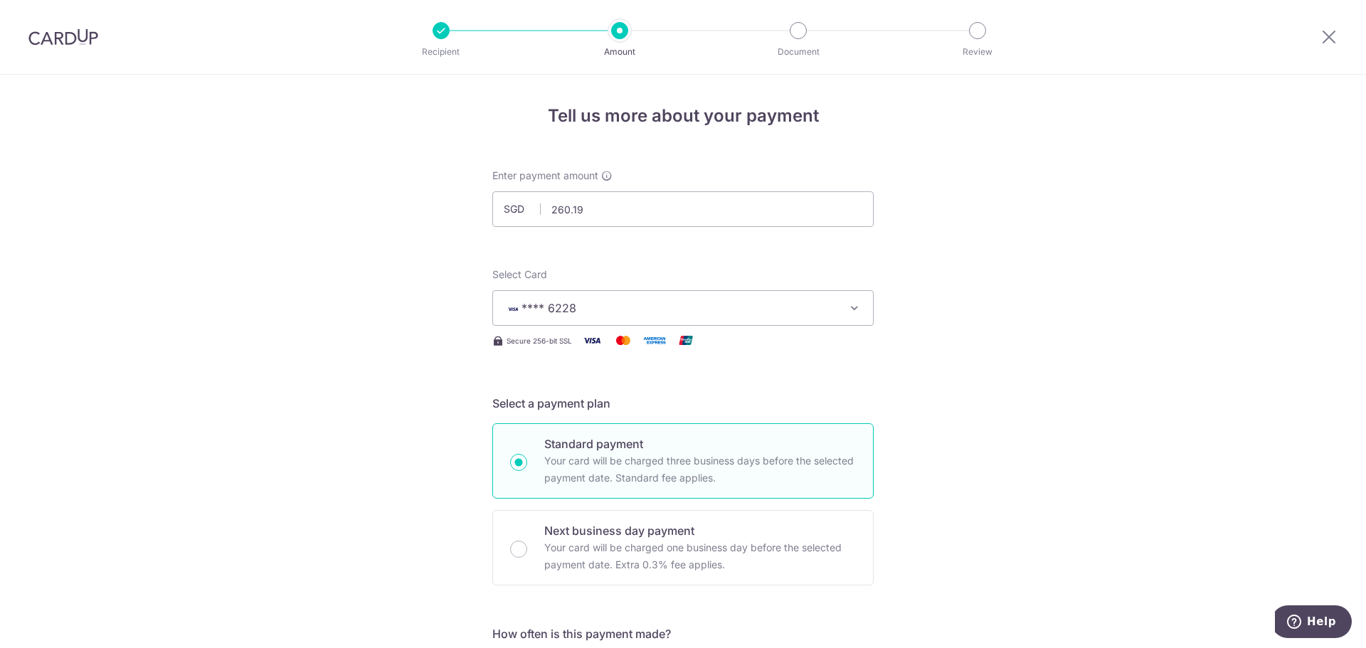
click at [672, 315] on span "**** 6228" at bounding box center [671, 308] width 332 height 17
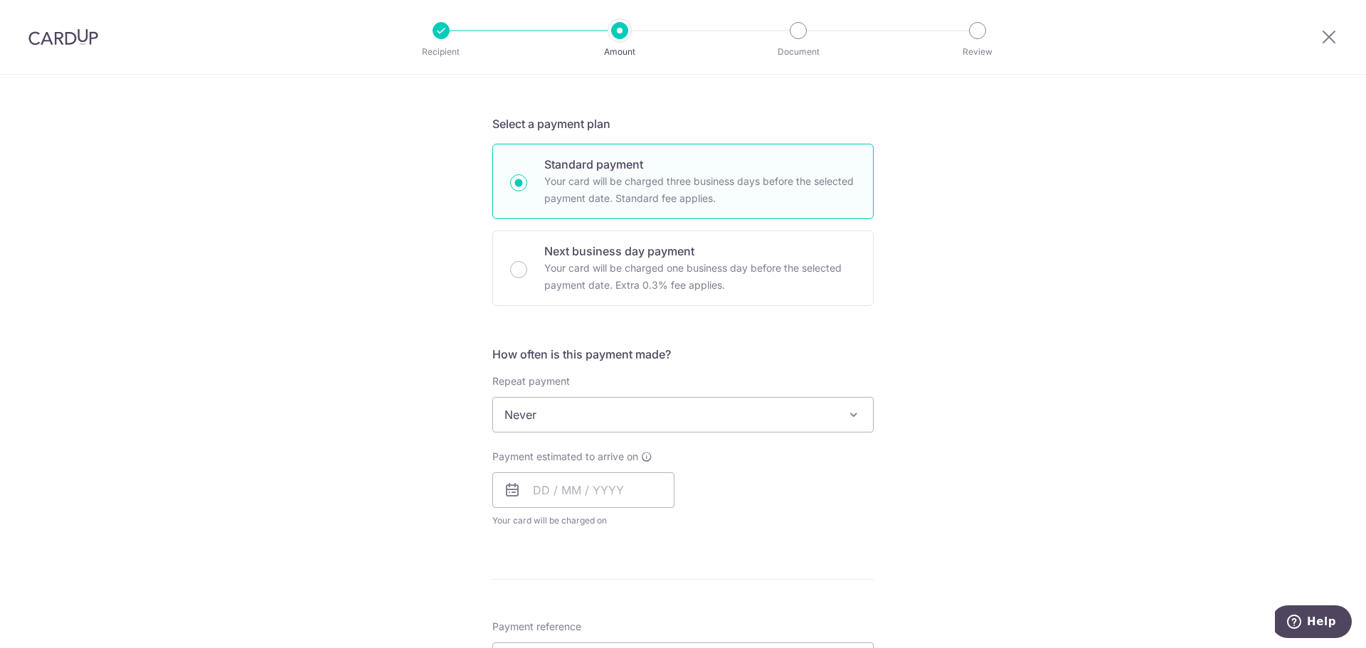
scroll to position [285, 0]
click at [623, 411] on span "Never" at bounding box center [683, 410] width 380 height 34
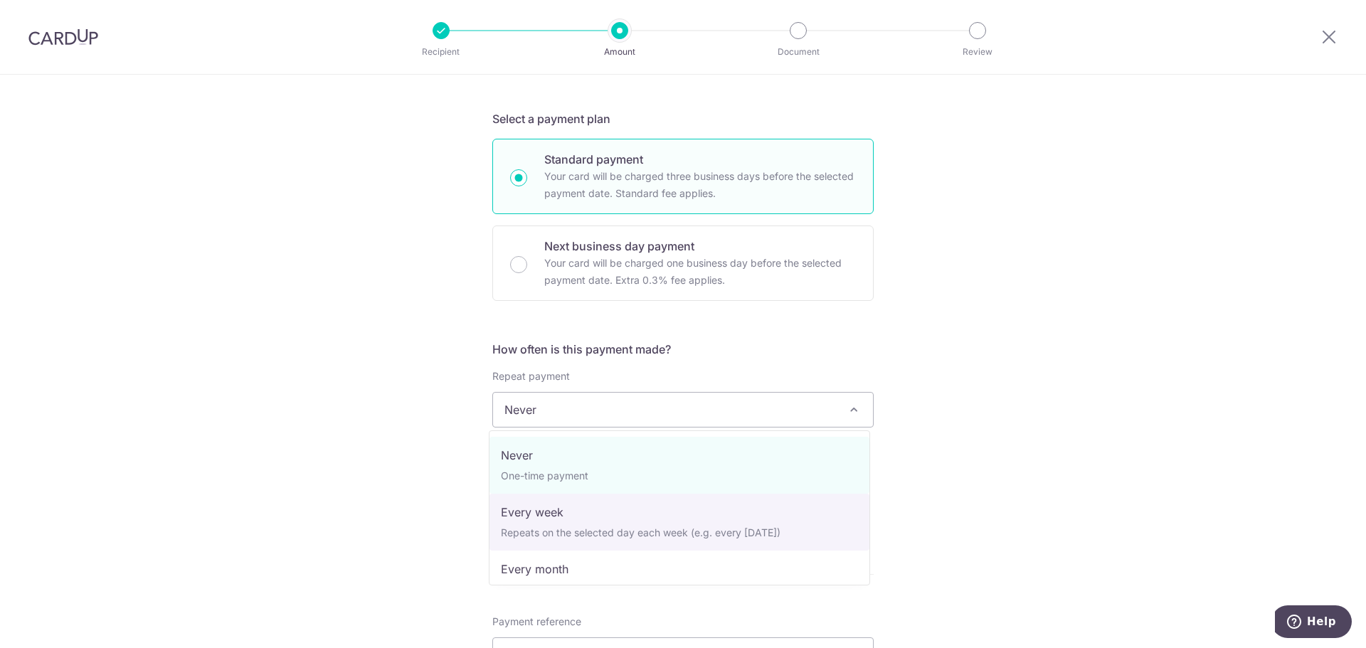
select select "2"
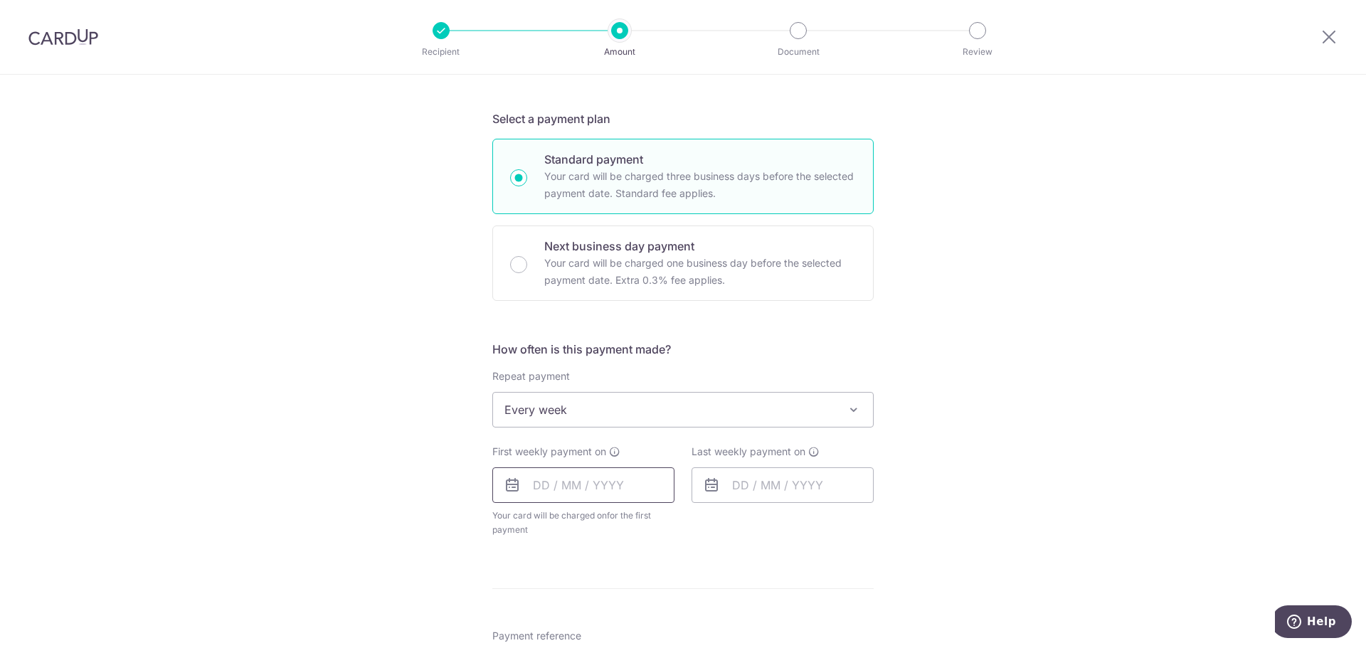
click at [593, 497] on input "text" at bounding box center [583, 486] width 182 height 36
click at [610, 641] on link "17" at bounding box center [607, 643] width 23 height 23
type input "[DATE]"
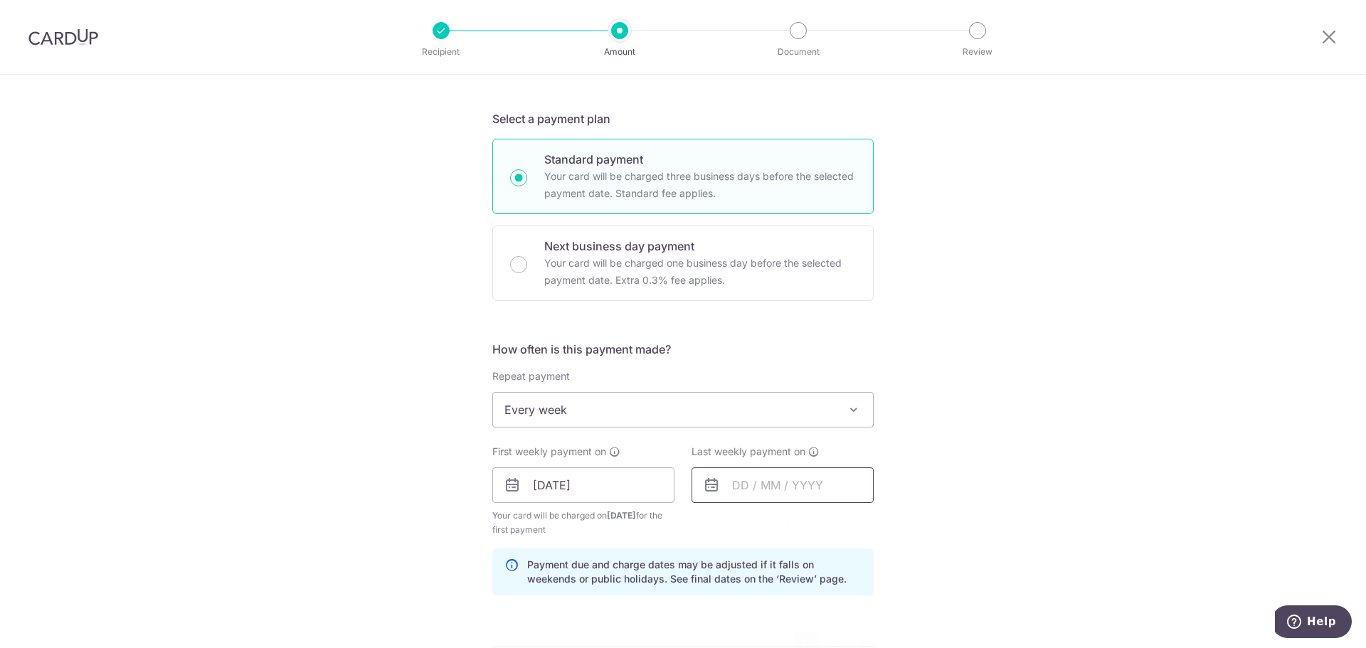
click at [764, 477] on input "text" at bounding box center [783, 486] width 182 height 36
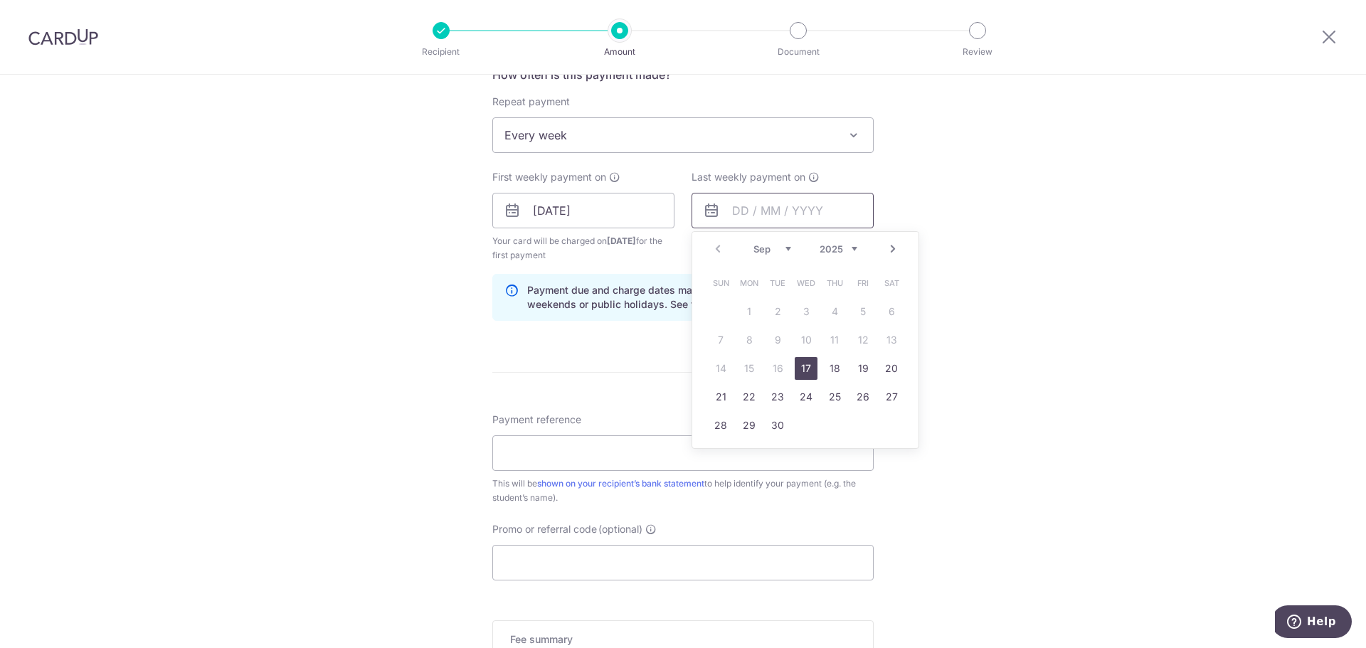
scroll to position [569, 0]
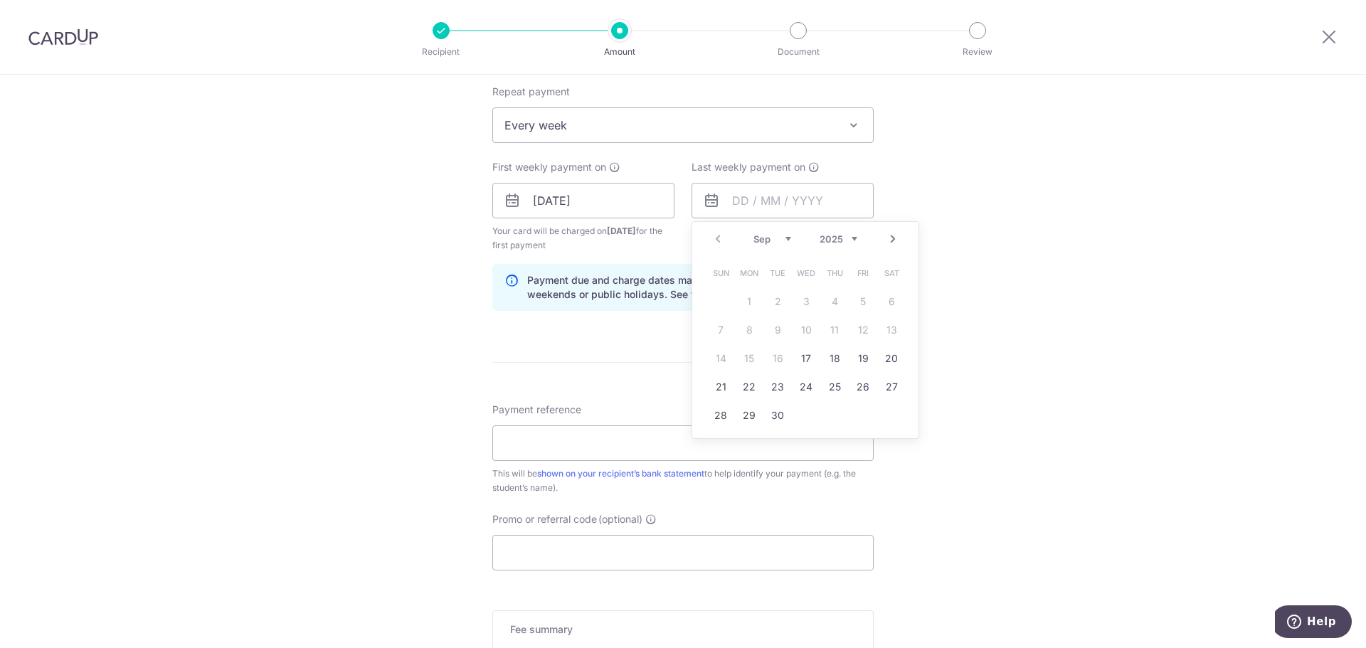
click at [892, 241] on link "Next" at bounding box center [893, 239] width 17 height 17
click at [823, 301] on link "2" at bounding box center [834, 301] width 23 height 23
type input "[DATE]"
click at [602, 443] on input "Payment reference" at bounding box center [682, 444] width 381 height 36
paste input "260.18"
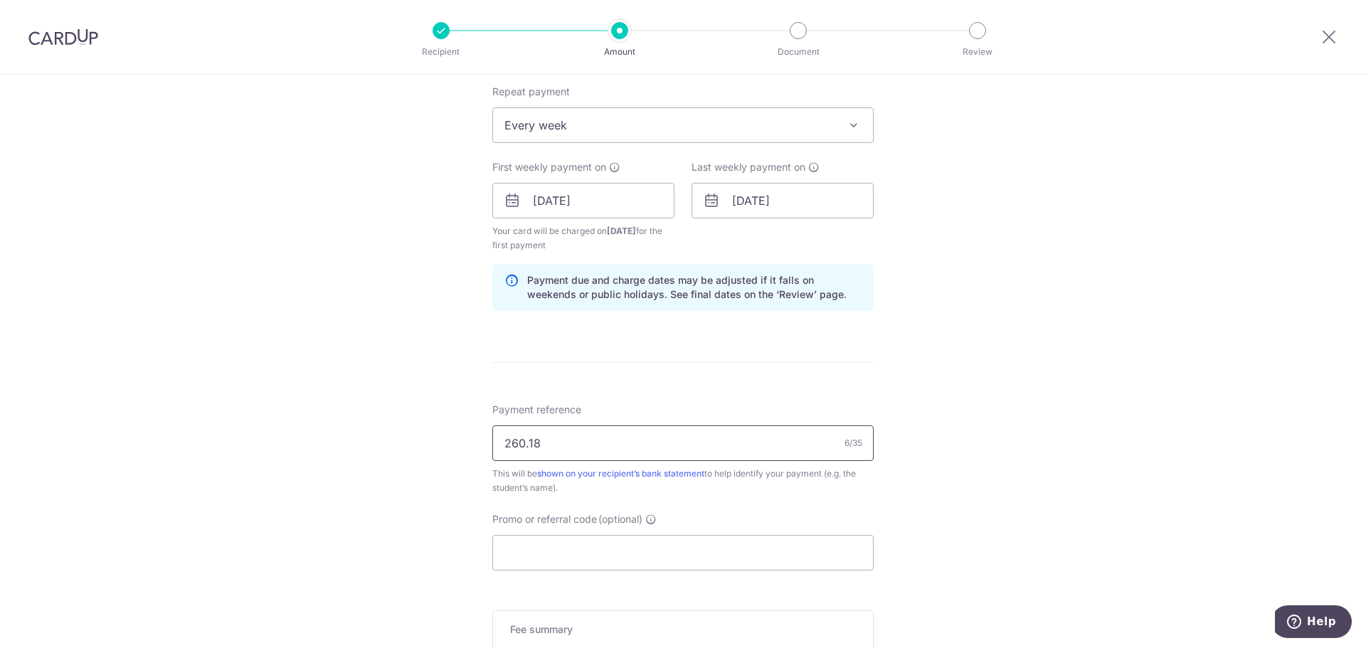
paste input "0250913034942"
type input "20250913034942"
click at [592, 566] on input "Promo or referral code (optional)" at bounding box center [682, 553] width 381 height 36
paste input "REC185"
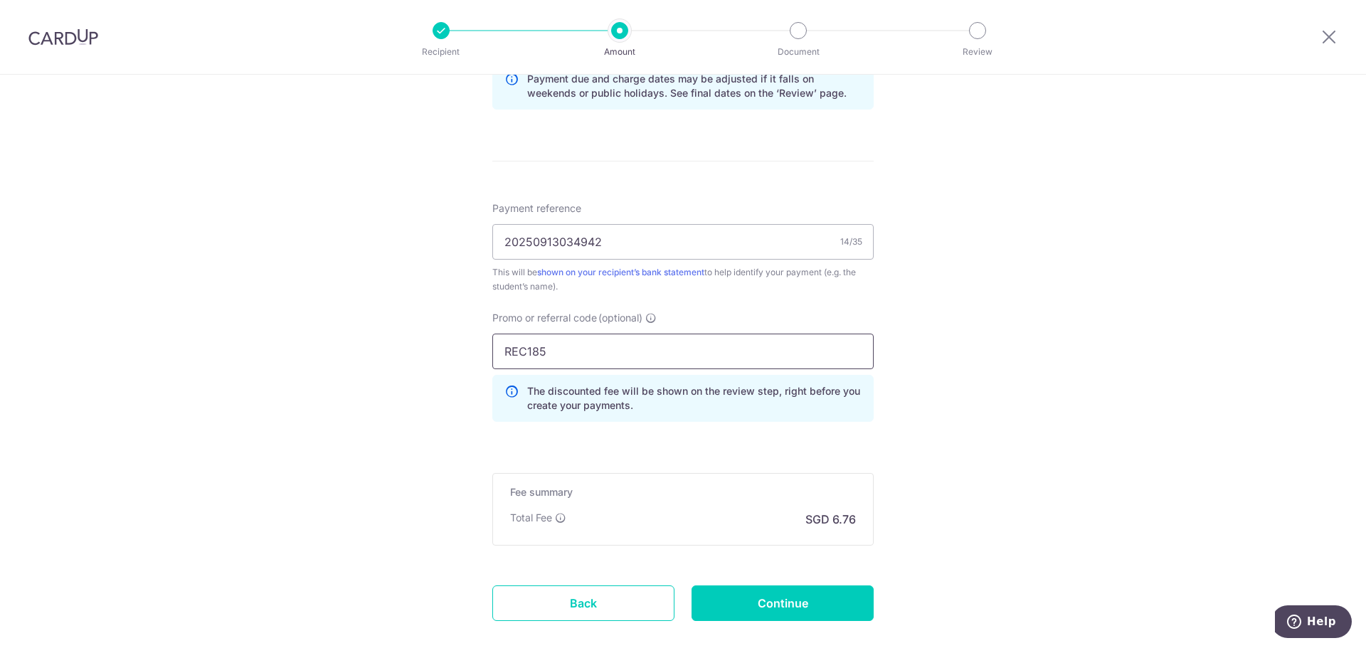
scroll to position [850, 0]
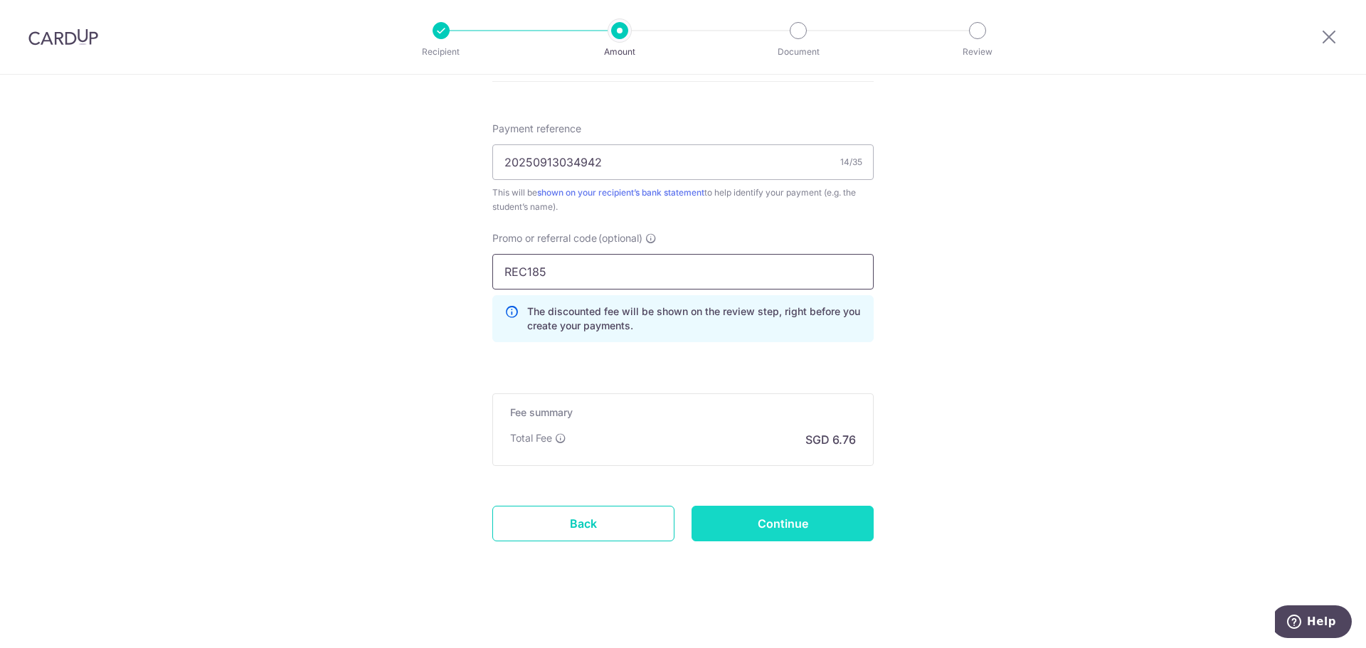
type input "REC185"
click at [779, 524] on input "Continue" at bounding box center [783, 524] width 182 height 36
type input "Create Schedule"
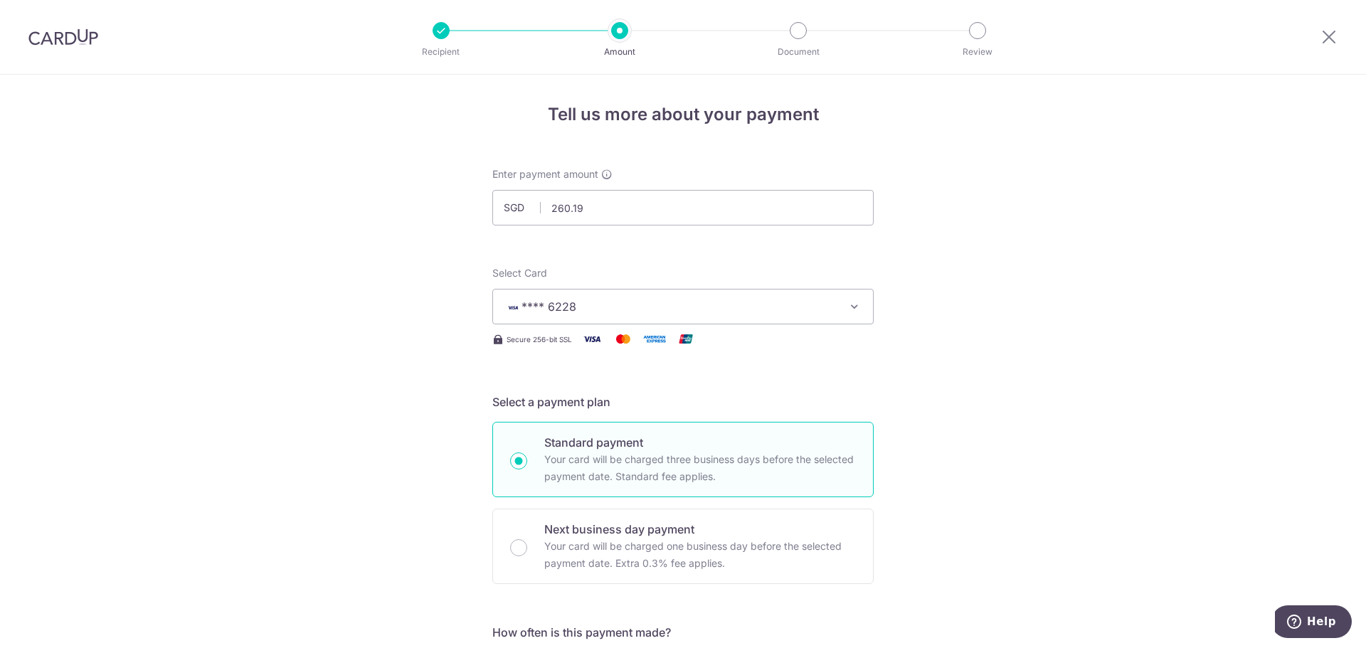
scroll to position [0, 0]
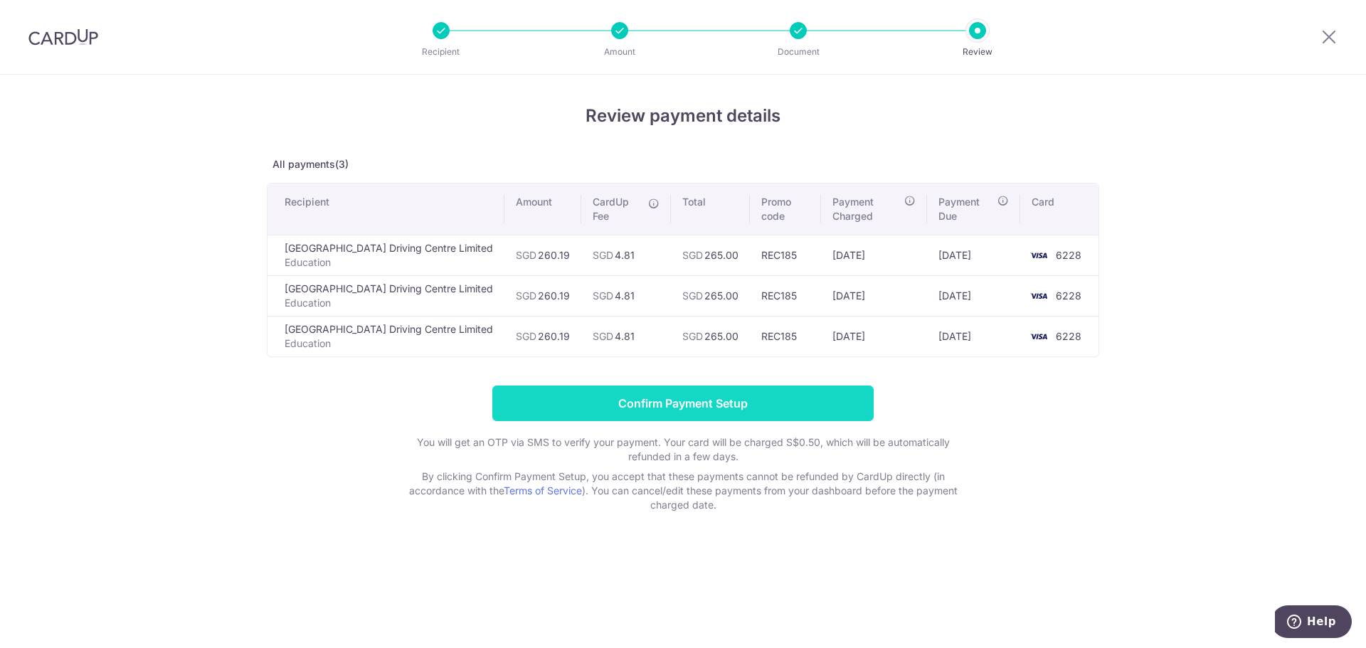
click at [723, 391] on input "Confirm Payment Setup" at bounding box center [682, 404] width 381 height 36
